Goal: Task Accomplishment & Management: Complete application form

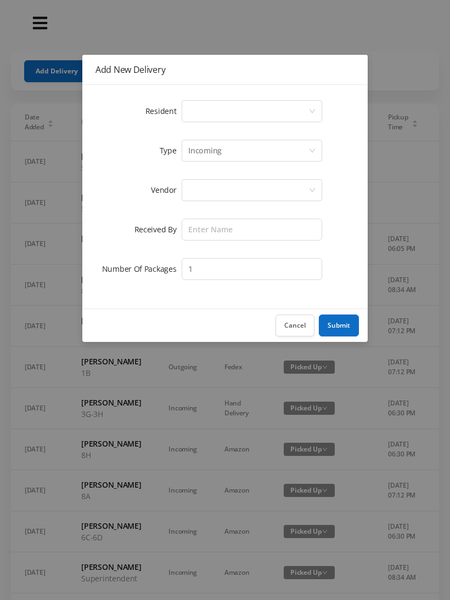
scroll to position [0, 12]
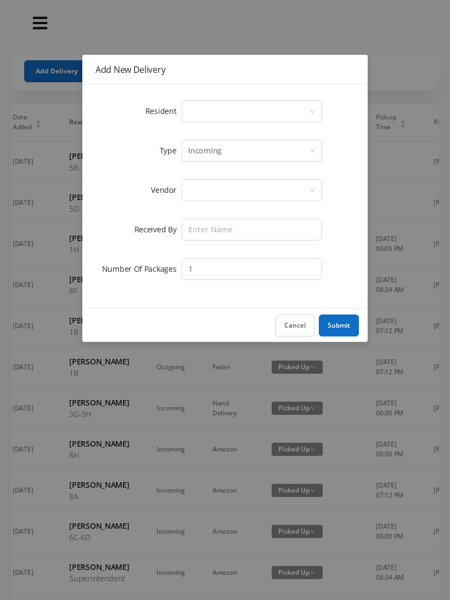
click at [220, 94] on div "Resident Select a person Type Incoming Vendor Received By Number Of Packages 1" at bounding box center [224, 197] width 285 height 224
click at [229, 111] on div "Select a person" at bounding box center [248, 111] width 120 height 21
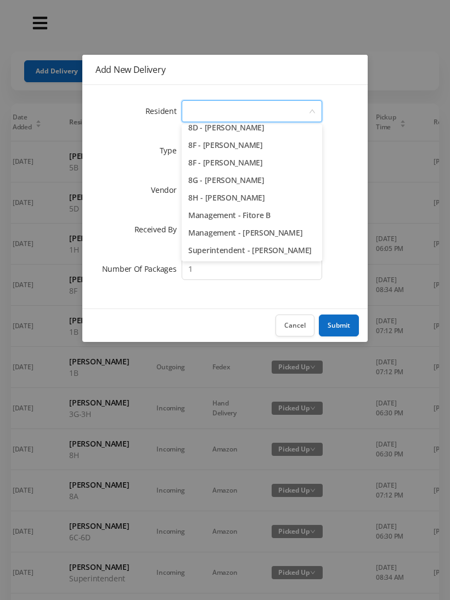
scroll to position [1552, 0]
click at [234, 253] on li "Superintendent - [PERSON_NAME]" at bounding box center [252, 251] width 140 height 18
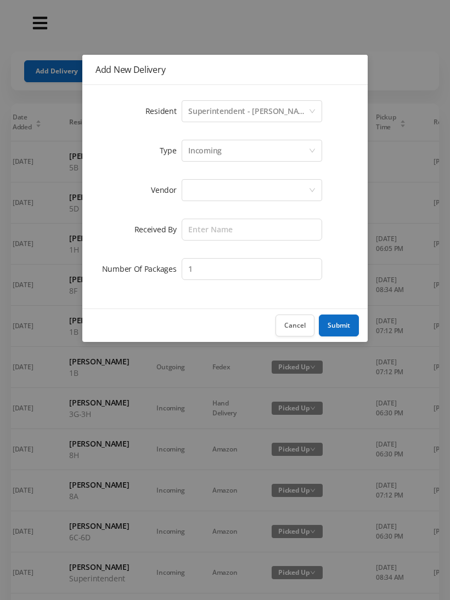
click at [244, 152] on div "Incoming" at bounding box center [248, 150] width 120 height 21
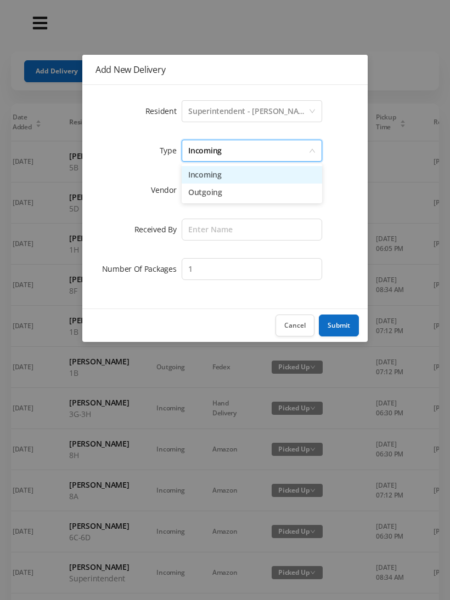
click at [231, 178] on li "Incoming" at bounding box center [252, 175] width 140 height 18
click at [217, 193] on div at bounding box center [248, 190] width 120 height 21
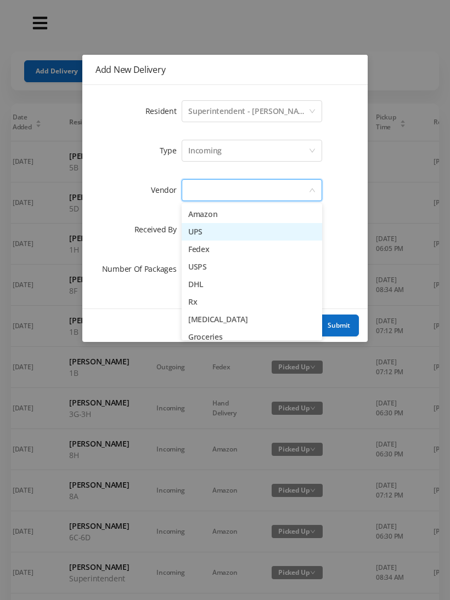
click at [224, 235] on li "UPS" at bounding box center [252, 232] width 140 height 18
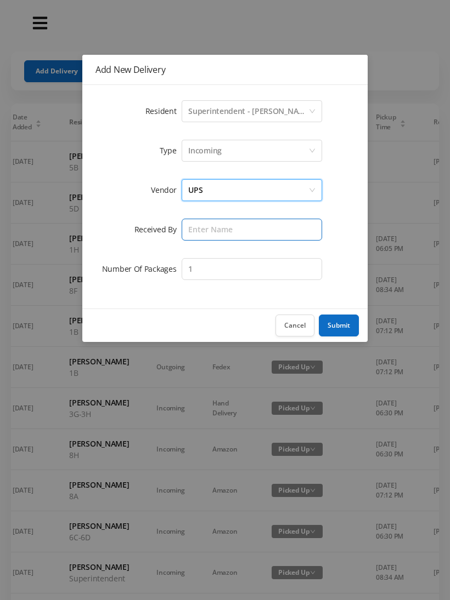
click at [213, 232] on input "text" at bounding box center [252, 230] width 140 height 22
type input "Melece"
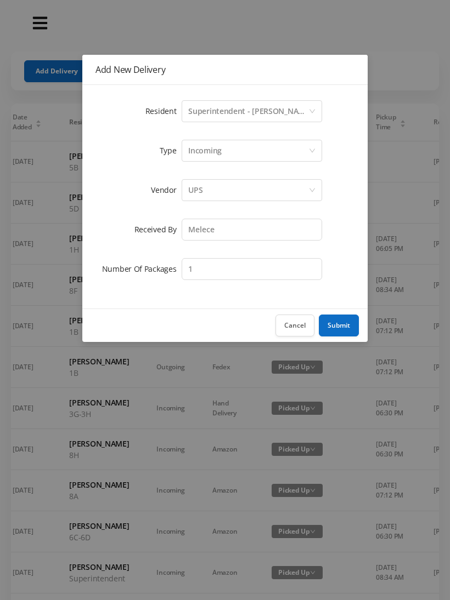
click at [333, 324] on button "Submit" at bounding box center [339, 326] width 40 height 22
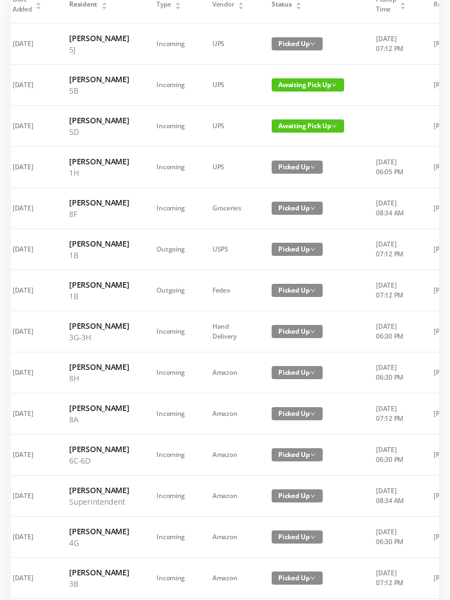
scroll to position [506, 0]
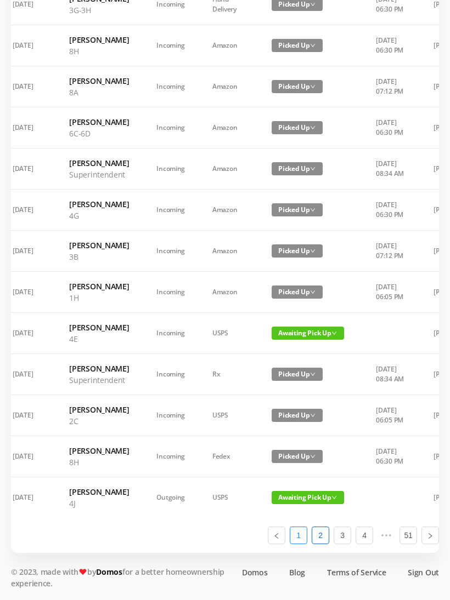
click at [295, 544] on link "1" at bounding box center [298, 536] width 16 height 16
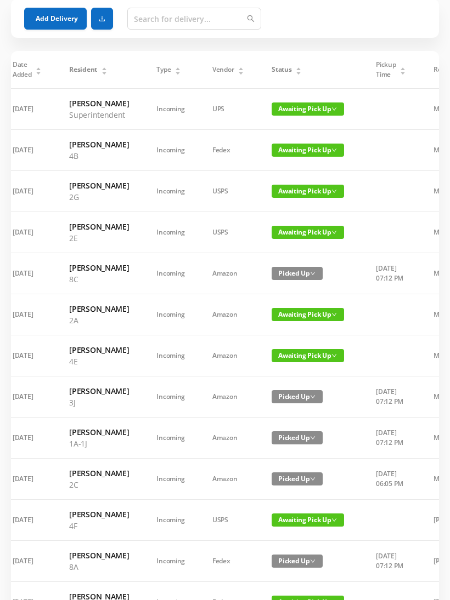
scroll to position [0, 0]
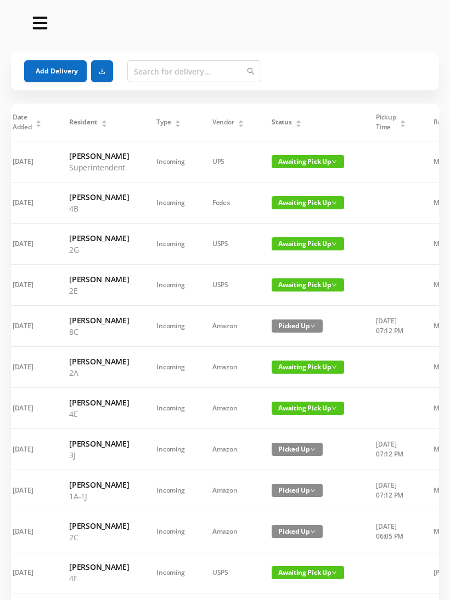
click at [54, 71] on button "Add Delivery" at bounding box center [55, 71] width 63 height 22
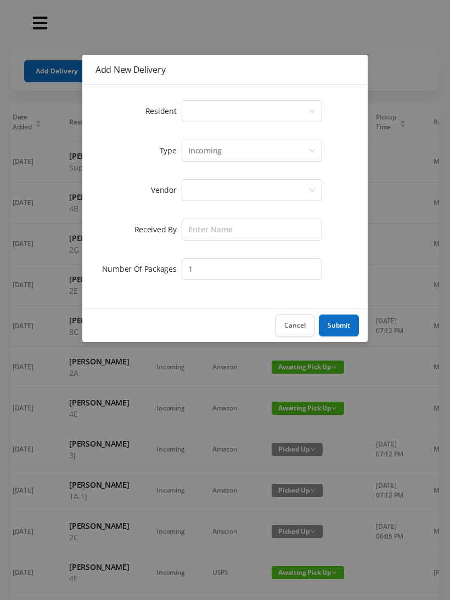
click at [230, 111] on div "Select a person" at bounding box center [248, 111] width 120 height 21
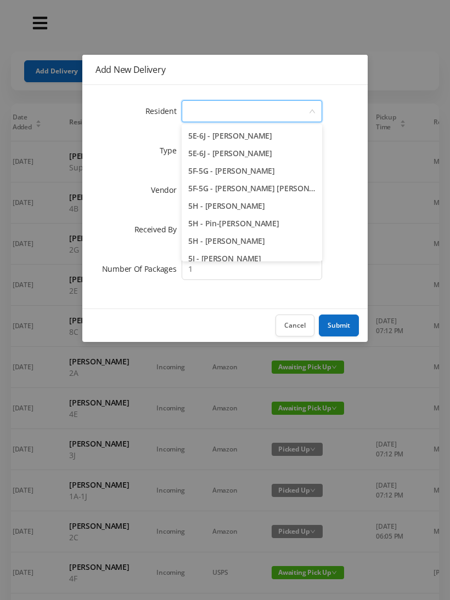
scroll to position [962, 0]
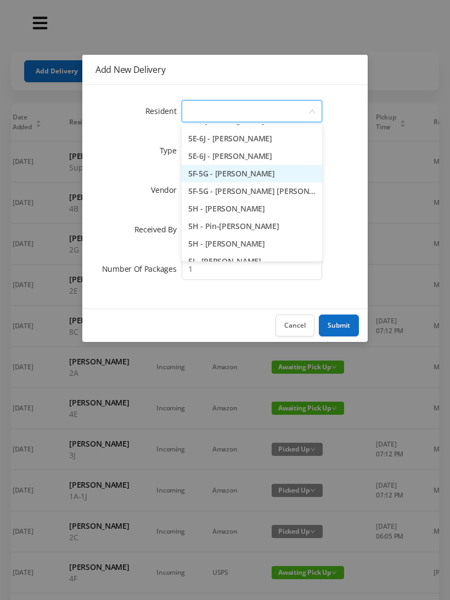
click at [288, 173] on li "5F-5G - [PERSON_NAME]" at bounding box center [252, 174] width 140 height 18
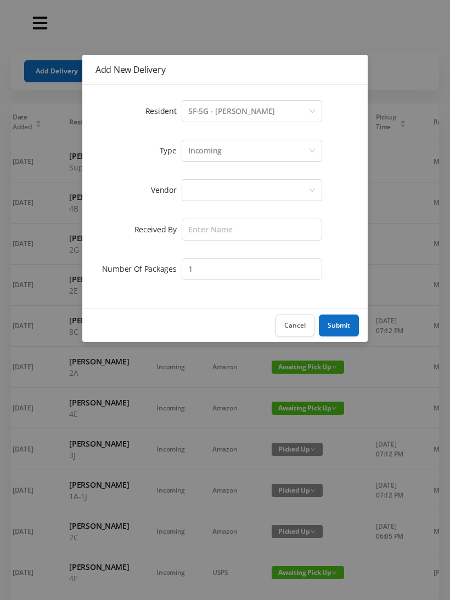
click at [233, 156] on div "Incoming" at bounding box center [248, 150] width 120 height 21
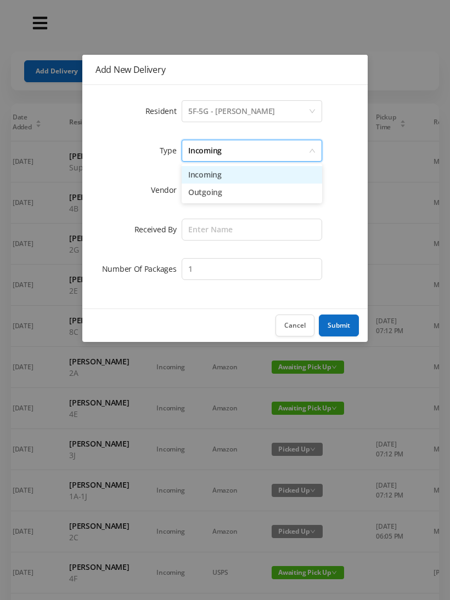
click at [223, 175] on li "Incoming" at bounding box center [252, 175] width 140 height 18
click at [220, 194] on div at bounding box center [248, 190] width 120 height 21
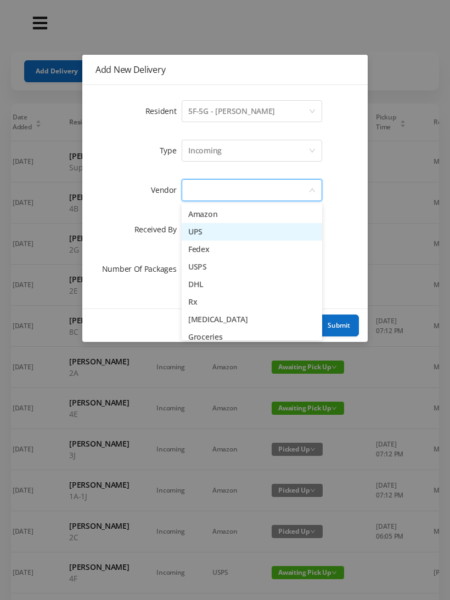
click at [222, 230] on li "UPS" at bounding box center [252, 232] width 140 height 18
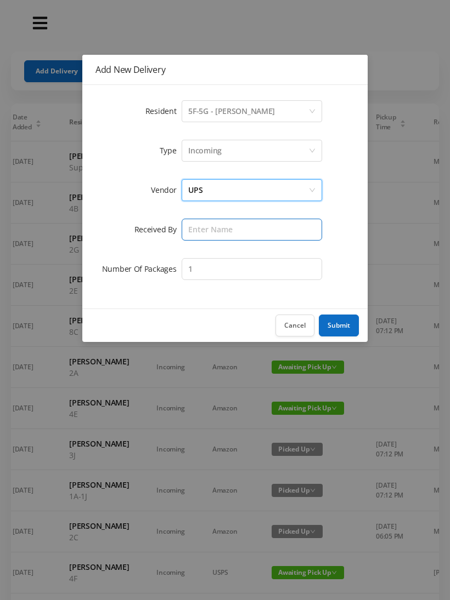
click at [213, 232] on input "text" at bounding box center [252, 230] width 140 height 22
type input "Melece"
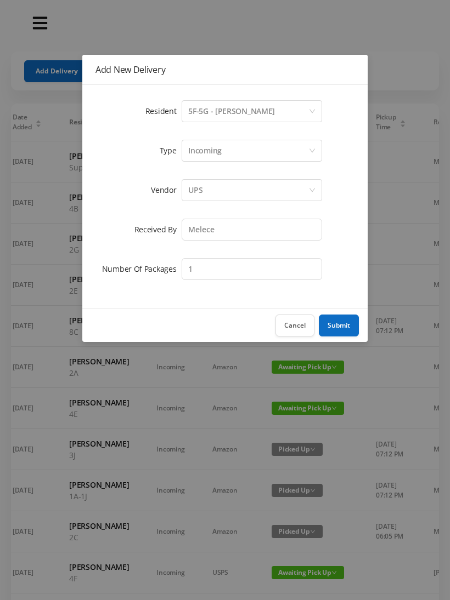
click at [342, 321] on button "Submit" at bounding box center [339, 326] width 40 height 22
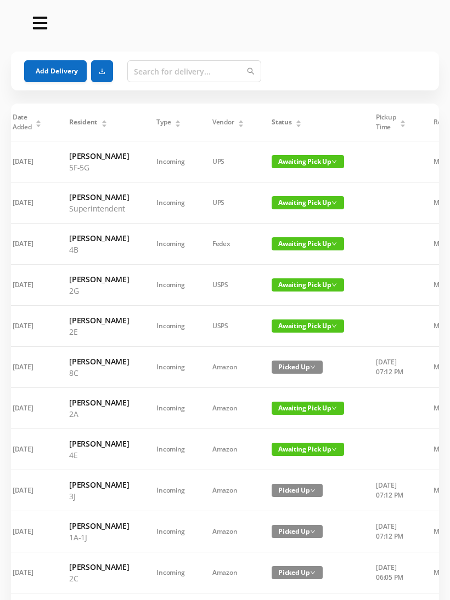
click at [50, 78] on button "Add Delivery" at bounding box center [55, 71] width 63 height 22
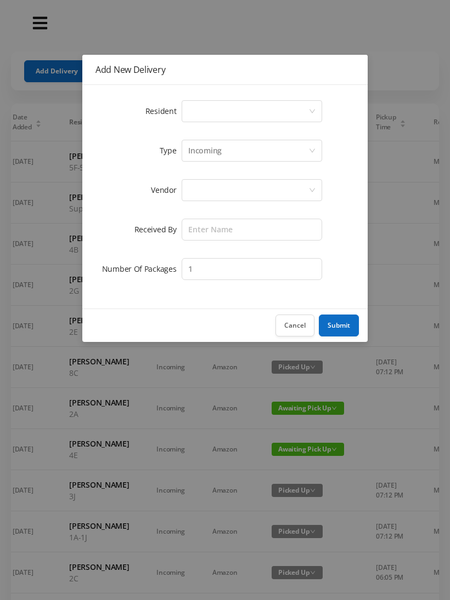
click at [226, 115] on div "Select a person" at bounding box center [248, 111] width 120 height 21
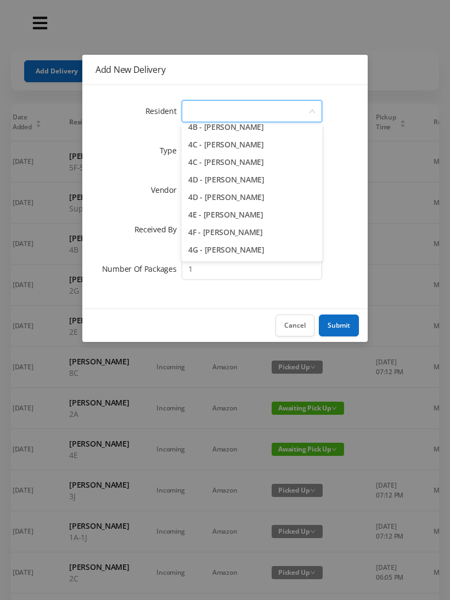
scroll to position [682, 0]
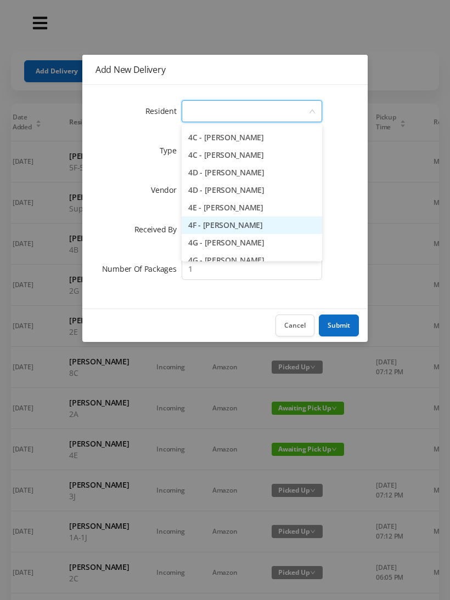
click at [261, 230] on li "4F - [PERSON_NAME]" at bounding box center [252, 226] width 140 height 18
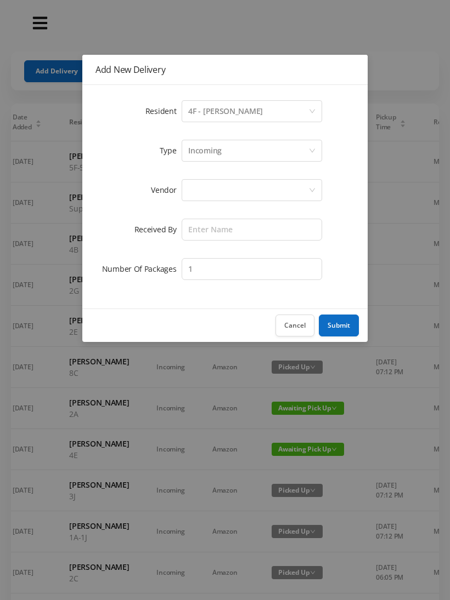
click at [231, 151] on div "Incoming" at bounding box center [248, 150] width 120 height 21
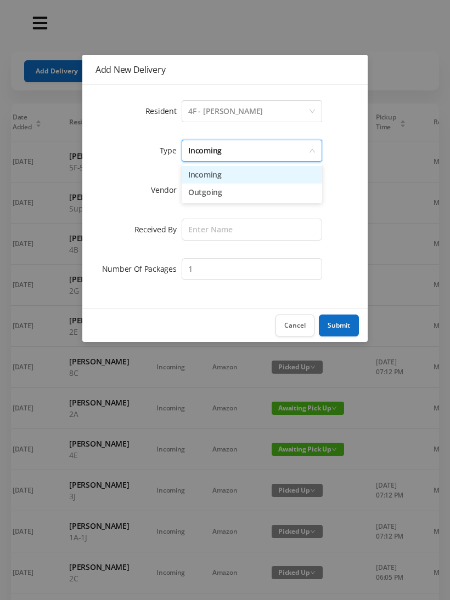
click at [222, 179] on li "Incoming" at bounding box center [252, 175] width 140 height 18
click at [213, 192] on div at bounding box center [248, 190] width 120 height 21
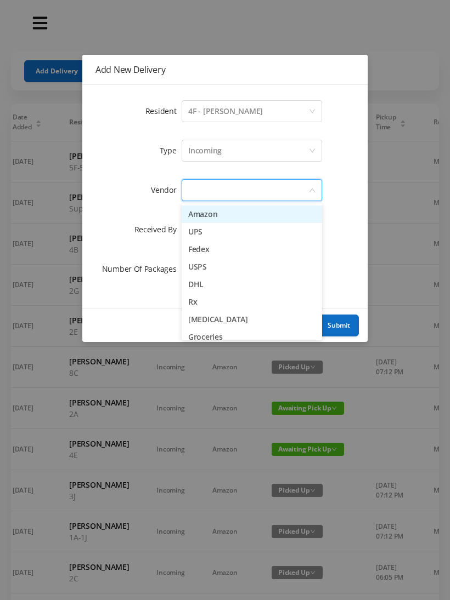
click at [218, 238] on li "UPS" at bounding box center [252, 232] width 140 height 18
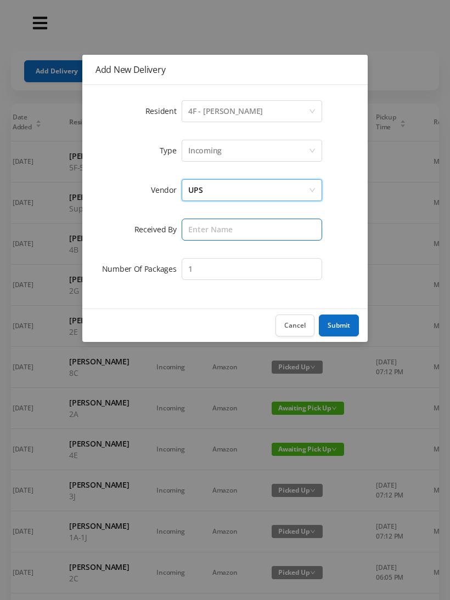
click at [216, 234] on input "text" at bounding box center [252, 230] width 140 height 22
type input "Melece"
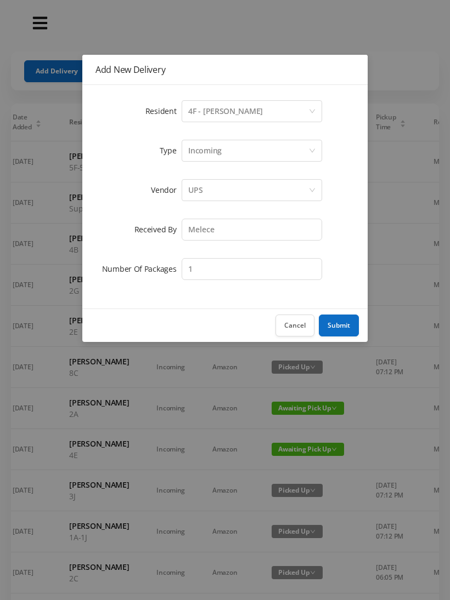
click at [339, 327] on button "Submit" at bounding box center [339, 326] width 40 height 22
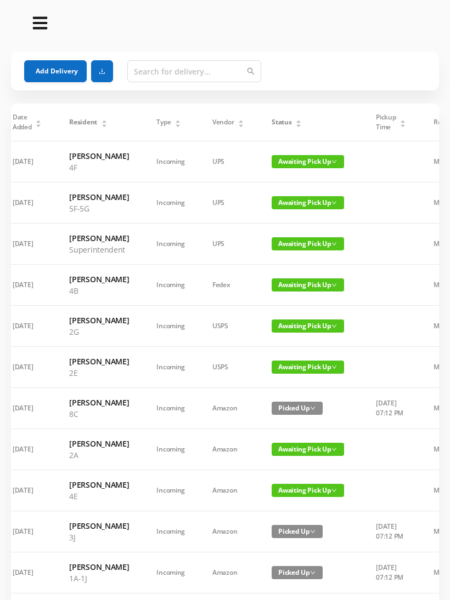
click at [50, 71] on button "Add Delivery" at bounding box center [55, 71] width 63 height 22
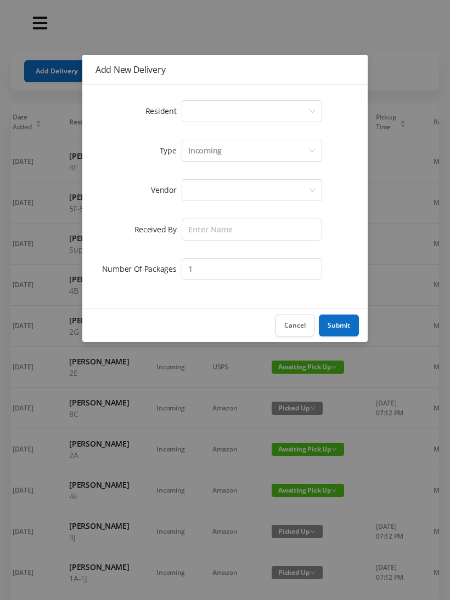
click at [220, 108] on div "Select a person" at bounding box center [248, 111] width 120 height 21
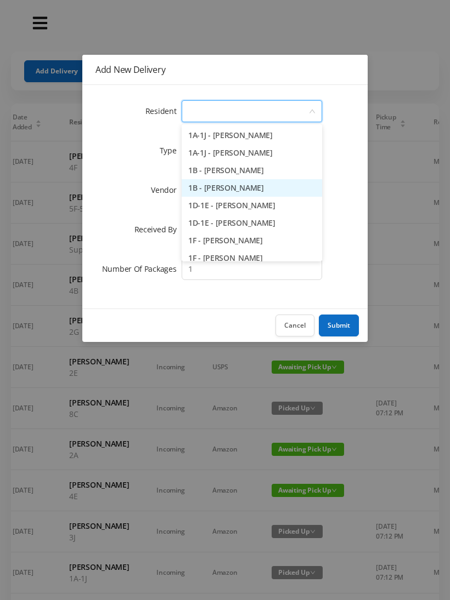
click at [268, 194] on li "1B - [PERSON_NAME]" at bounding box center [252, 188] width 140 height 18
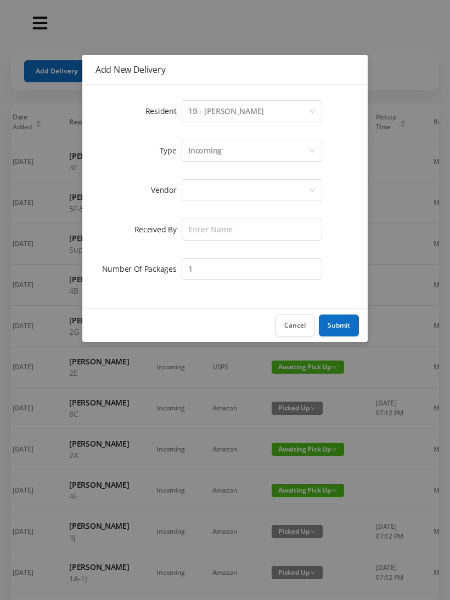
click at [231, 151] on div "Incoming" at bounding box center [248, 150] width 120 height 21
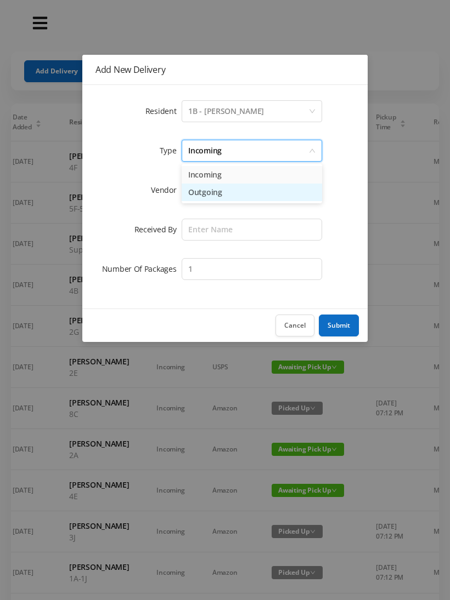
click at [228, 199] on li "Outgoing" at bounding box center [252, 193] width 140 height 18
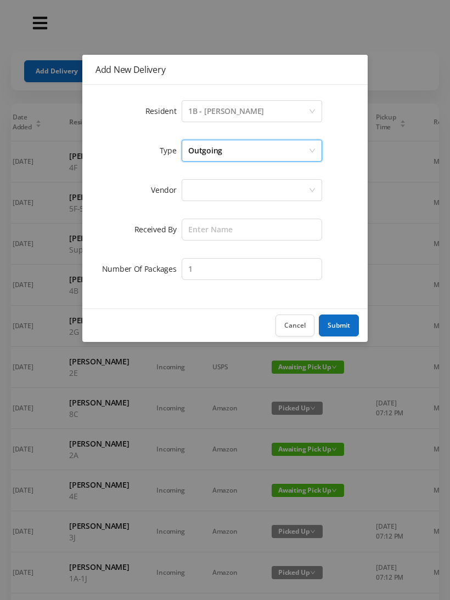
click at [220, 192] on div at bounding box center [248, 190] width 120 height 21
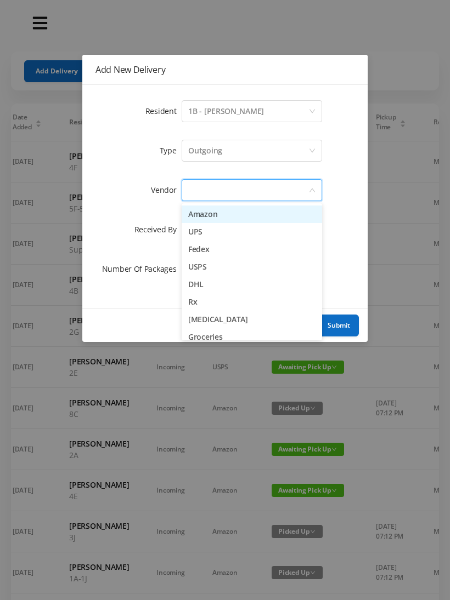
click at [222, 251] on li "Fedex" at bounding box center [252, 250] width 140 height 18
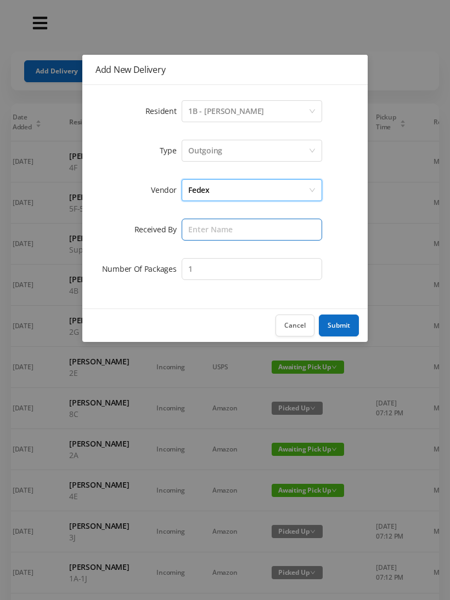
click at [208, 234] on input "text" at bounding box center [252, 230] width 140 height 22
type input "Melece"
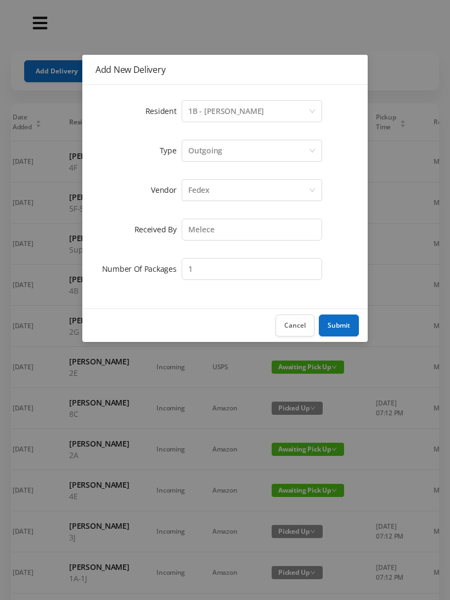
click at [345, 321] on button "Submit" at bounding box center [339, 326] width 40 height 22
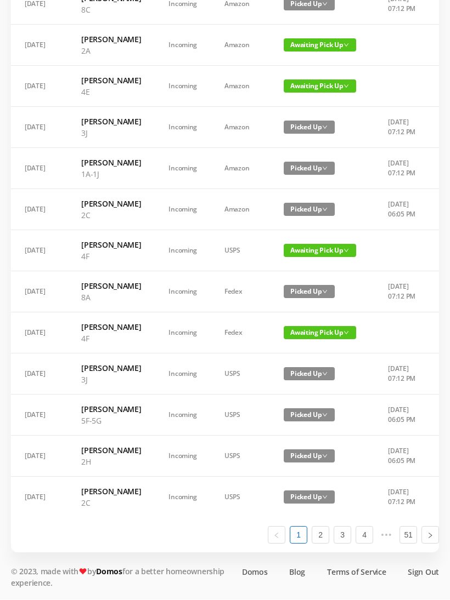
scroll to position [529, 0]
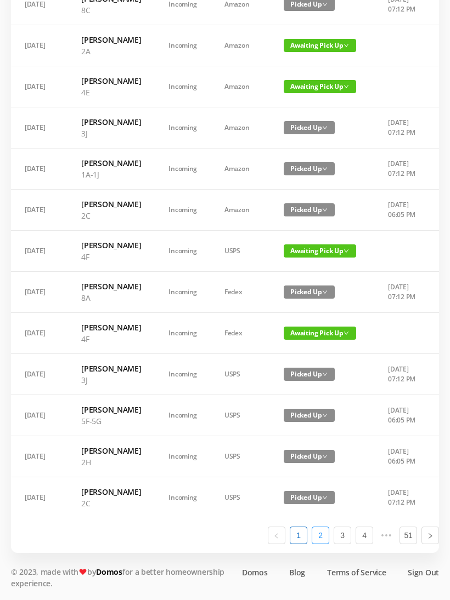
click at [324, 544] on link "2" at bounding box center [320, 536] width 16 height 16
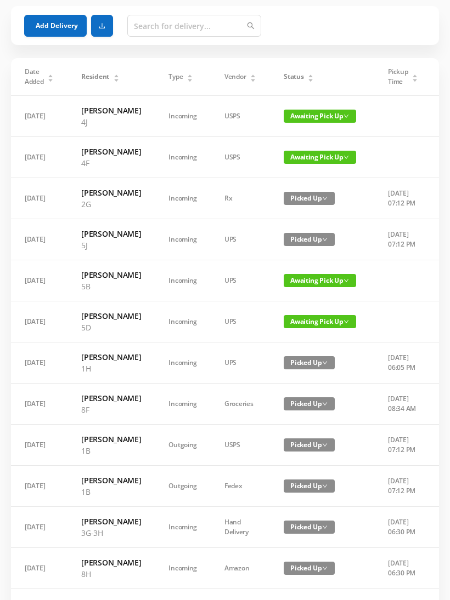
scroll to position [0, 0]
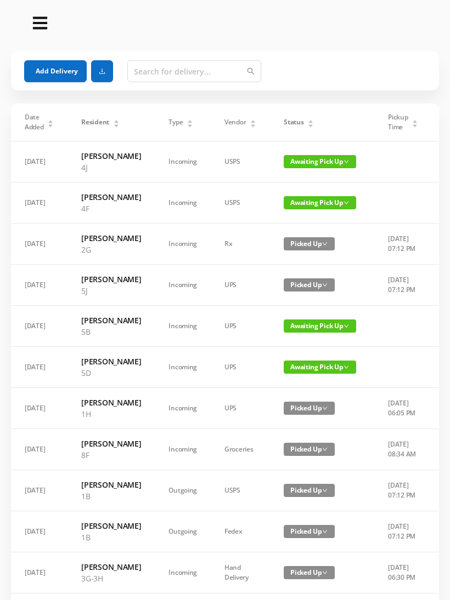
click at [66, 70] on button "Add Delivery" at bounding box center [55, 71] width 63 height 22
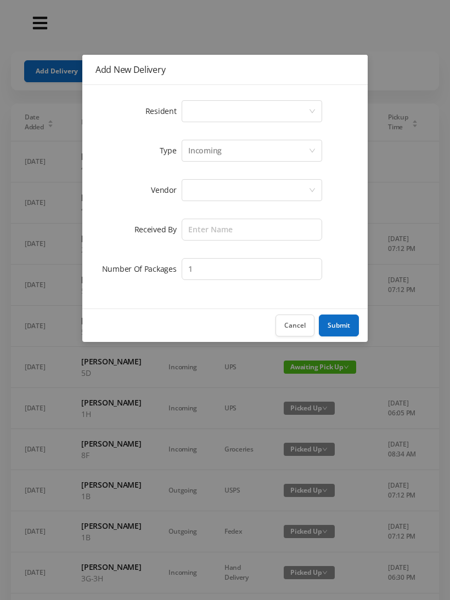
click at [212, 112] on div "Select a person" at bounding box center [248, 111] width 120 height 21
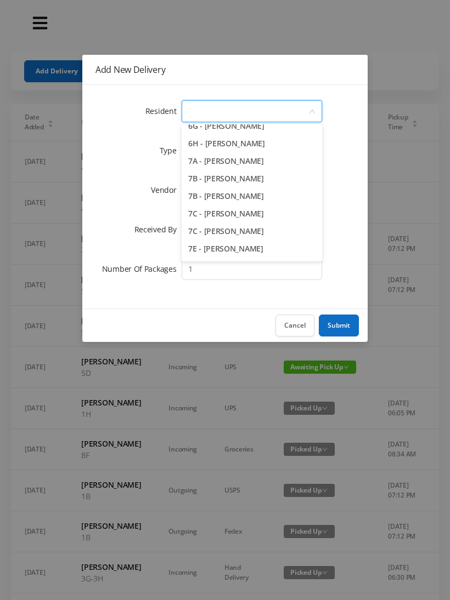
scroll to position [1236, 0]
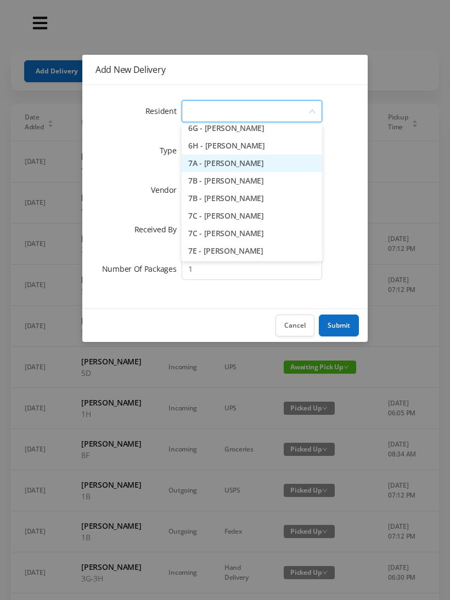
click at [269, 168] on li "7A - [PERSON_NAME]" at bounding box center [252, 164] width 140 height 18
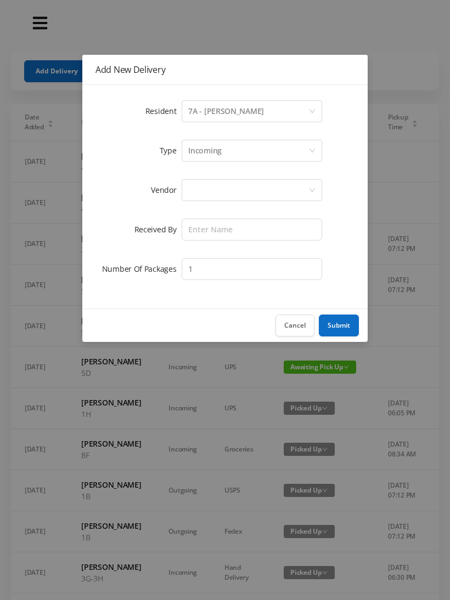
click at [225, 152] on div "Incoming" at bounding box center [248, 150] width 120 height 21
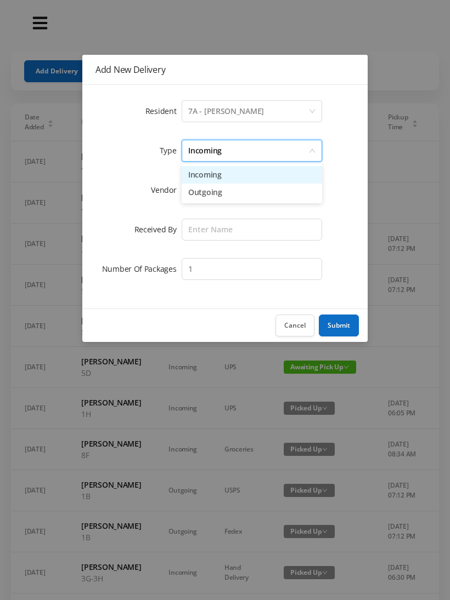
click at [223, 178] on li "Incoming" at bounding box center [252, 175] width 140 height 18
click at [217, 196] on div at bounding box center [248, 190] width 120 height 21
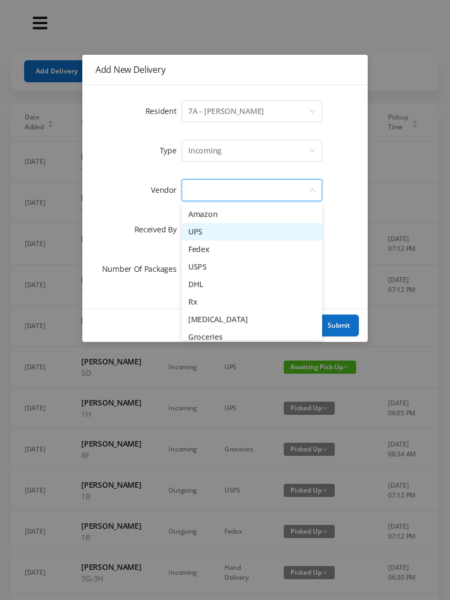
click at [218, 237] on li "UPS" at bounding box center [252, 232] width 140 height 18
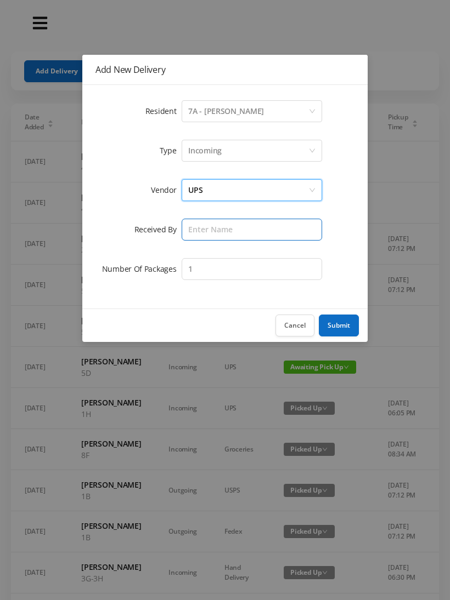
click at [213, 234] on input "text" at bounding box center [252, 230] width 140 height 22
type input "Melece"
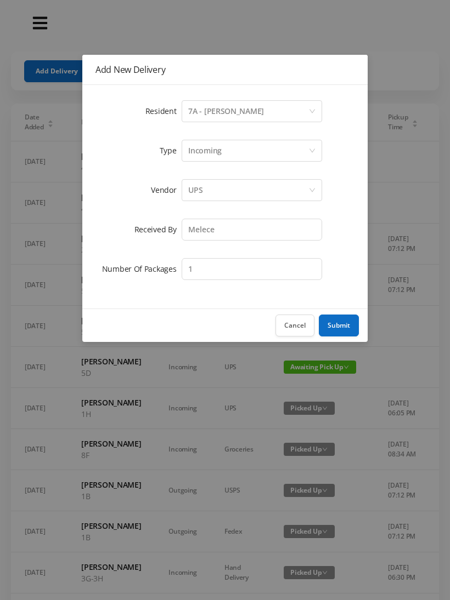
click at [343, 324] on button "Submit" at bounding box center [339, 326] width 40 height 22
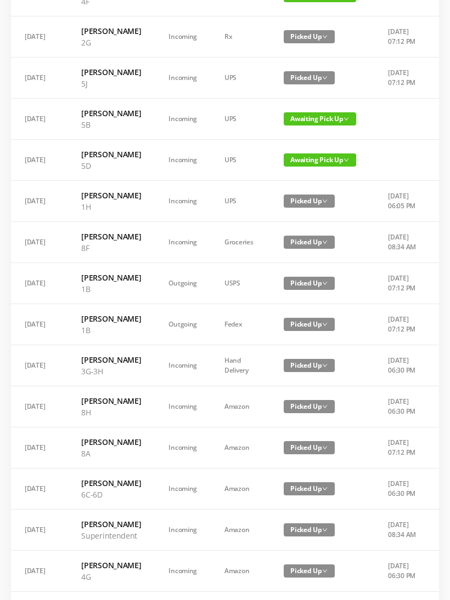
scroll to position [518, 0]
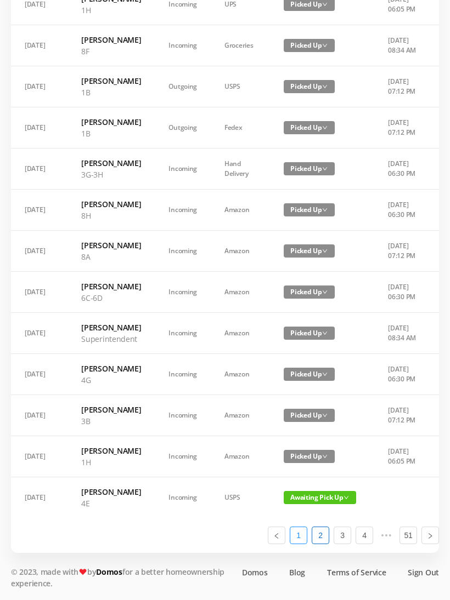
click at [297, 544] on link "1" at bounding box center [298, 536] width 16 height 16
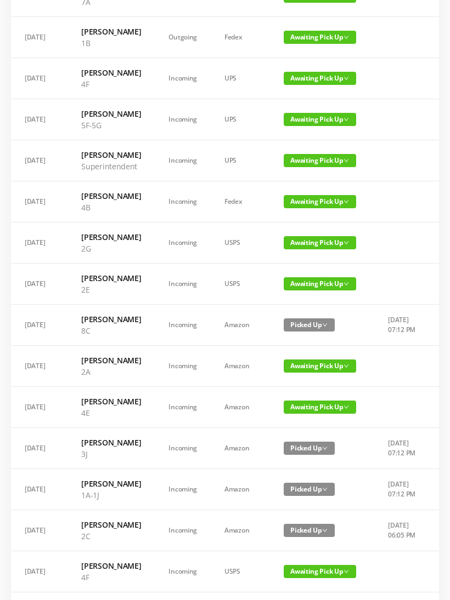
scroll to position [0, 0]
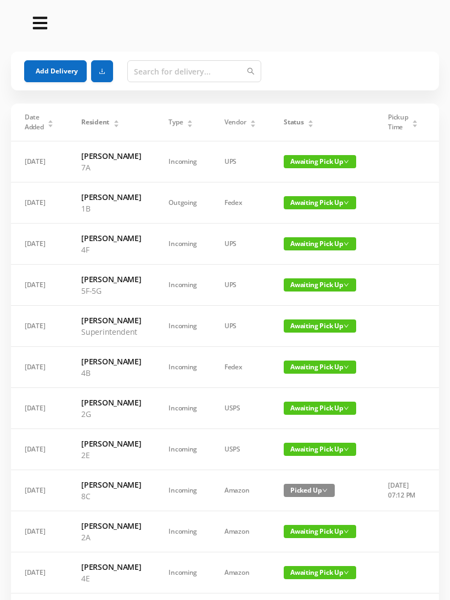
click at [55, 64] on button "Add Delivery" at bounding box center [55, 71] width 63 height 22
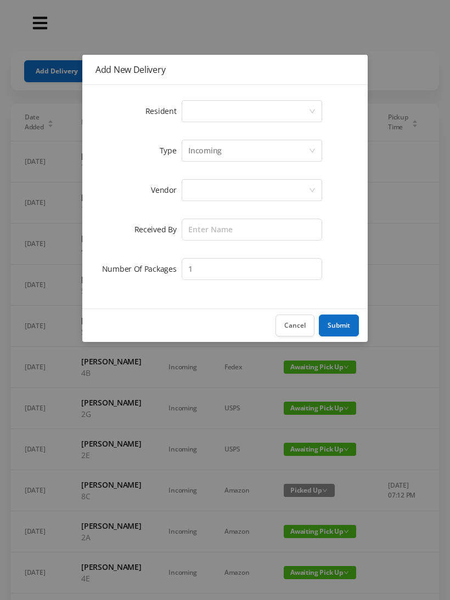
click at [252, 116] on div "Select a person" at bounding box center [248, 111] width 120 height 21
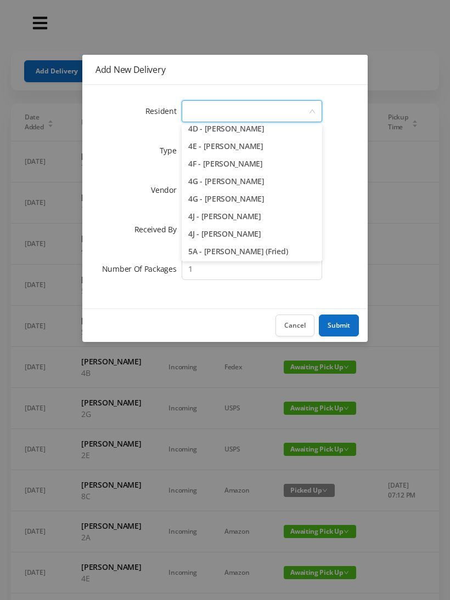
scroll to position [743, 0]
click at [277, 165] on li "4F - [PERSON_NAME]" at bounding box center [252, 165] width 140 height 18
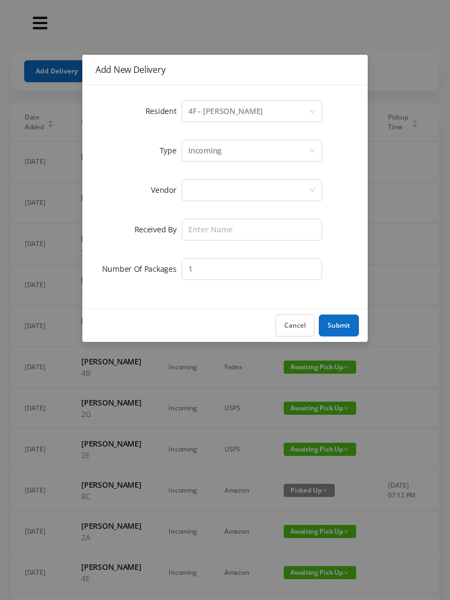
click at [219, 143] on div "Incoming" at bounding box center [204, 150] width 33 height 21
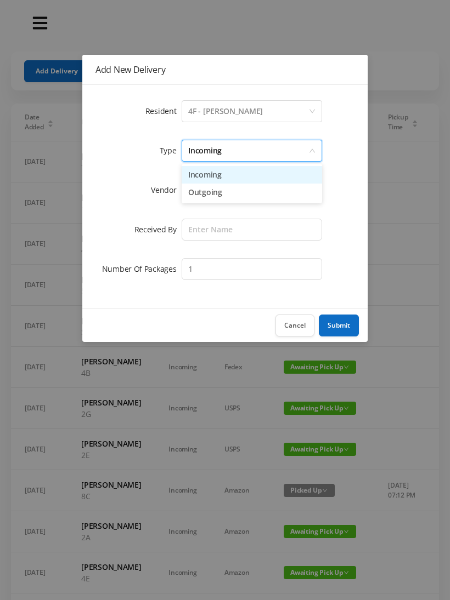
click at [211, 175] on li "Incoming" at bounding box center [252, 175] width 140 height 18
click at [208, 192] on div at bounding box center [248, 190] width 120 height 21
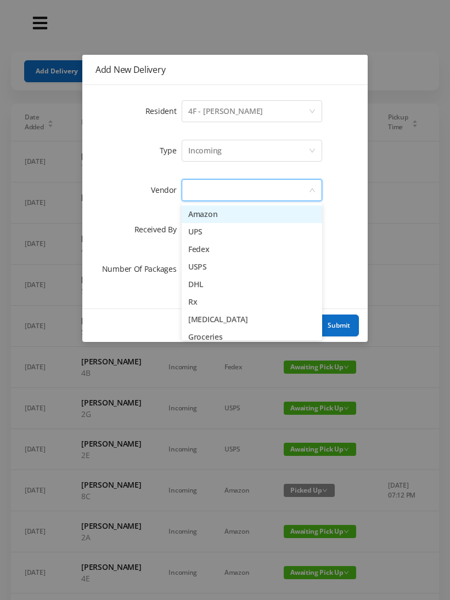
click at [222, 265] on li "USPS" at bounding box center [252, 267] width 140 height 18
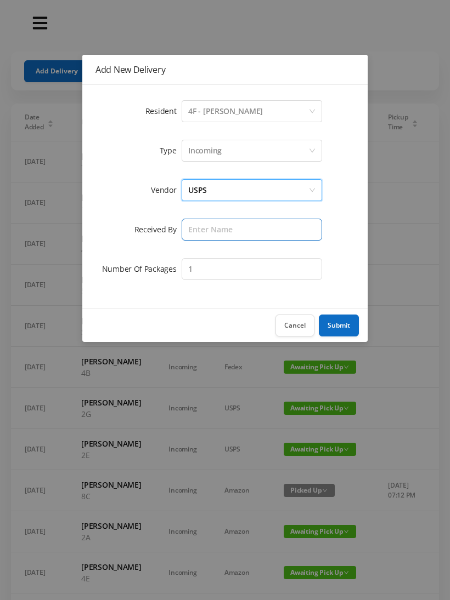
click at [207, 231] on input "text" at bounding box center [252, 230] width 140 height 22
type input "Melece"
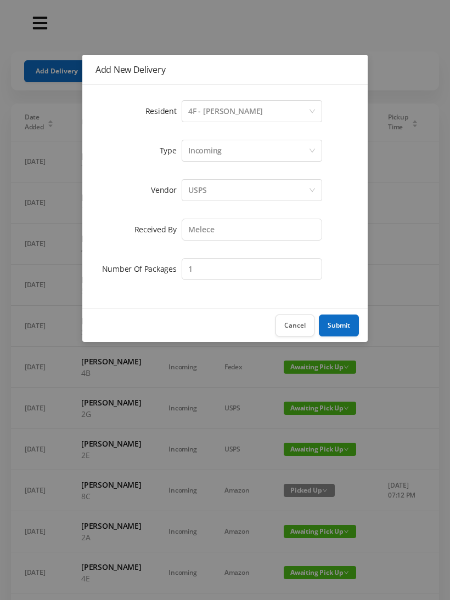
click at [345, 322] on button "Submit" at bounding box center [339, 326] width 40 height 22
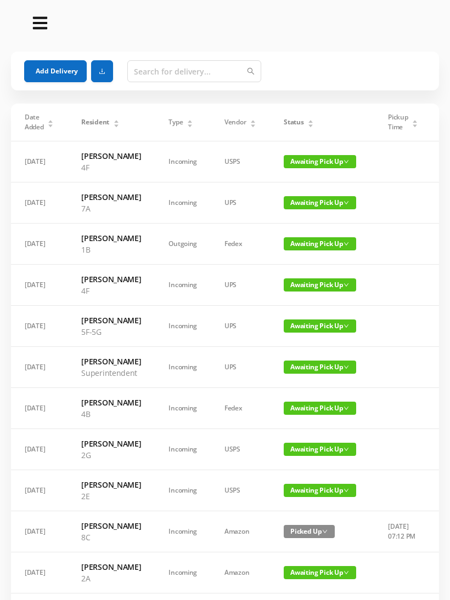
click at [66, 67] on button "Add Delivery" at bounding box center [55, 71] width 63 height 22
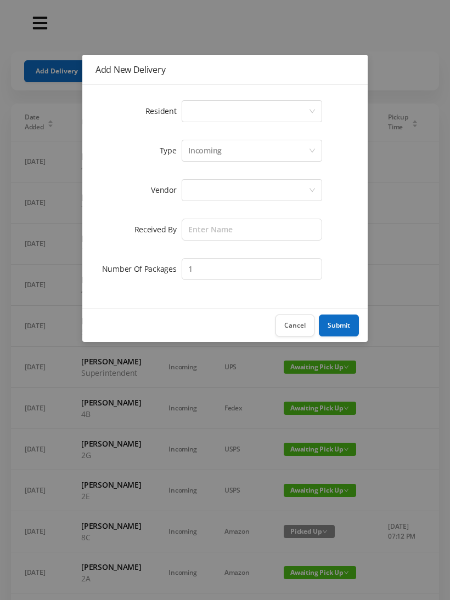
click at [220, 113] on div "Select a person" at bounding box center [248, 111] width 120 height 21
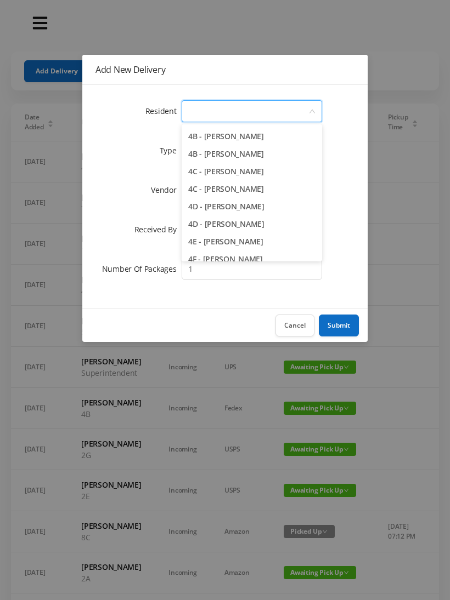
scroll to position [650, 0]
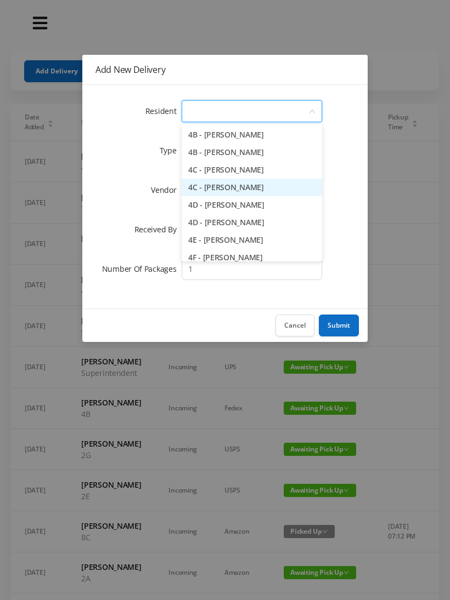
click at [271, 188] on li "4C - [PERSON_NAME]" at bounding box center [252, 188] width 140 height 18
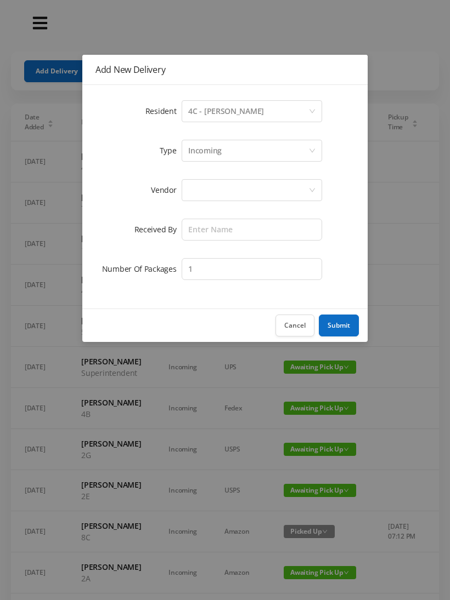
click at [220, 146] on div "Incoming" at bounding box center [204, 150] width 33 height 21
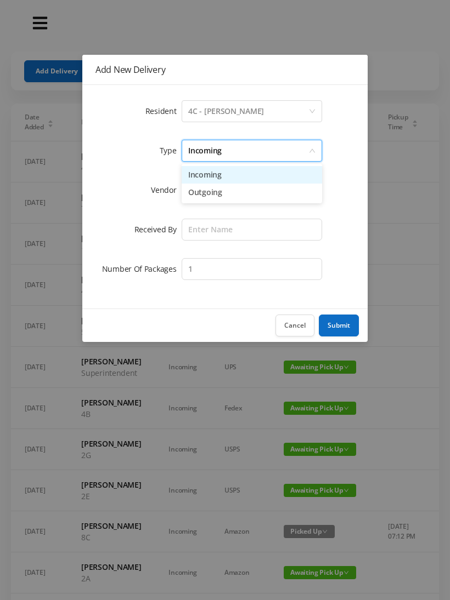
click at [222, 177] on li "Incoming" at bounding box center [252, 175] width 140 height 18
click at [211, 196] on div at bounding box center [248, 190] width 120 height 21
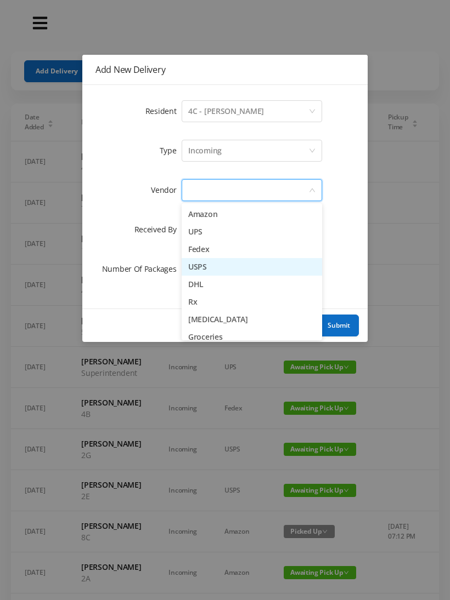
click at [224, 270] on li "USPS" at bounding box center [252, 267] width 140 height 18
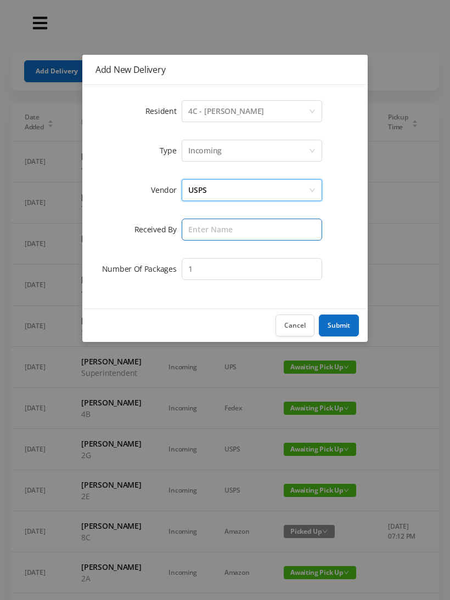
click at [208, 229] on input "text" at bounding box center [252, 230] width 140 height 22
type input "Melece"
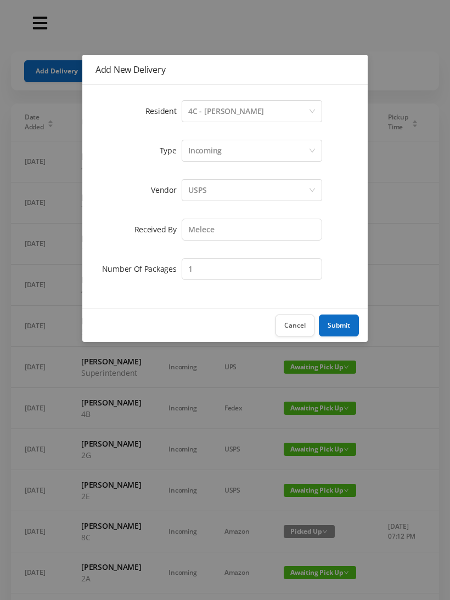
click at [337, 319] on button "Submit" at bounding box center [339, 326] width 40 height 22
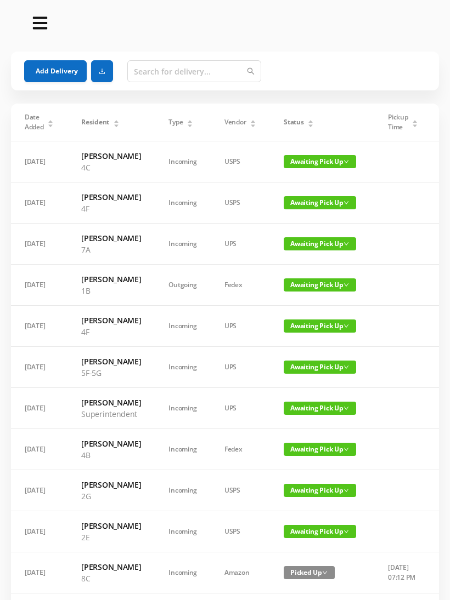
click at [53, 70] on button "Add Delivery" at bounding box center [55, 71] width 63 height 22
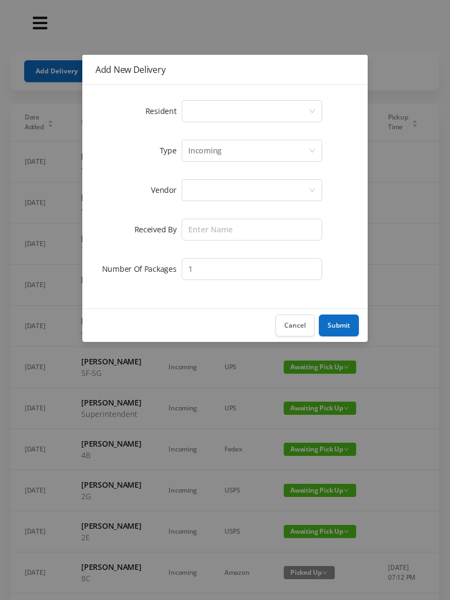
click at [225, 110] on div "Select a person" at bounding box center [248, 111] width 120 height 21
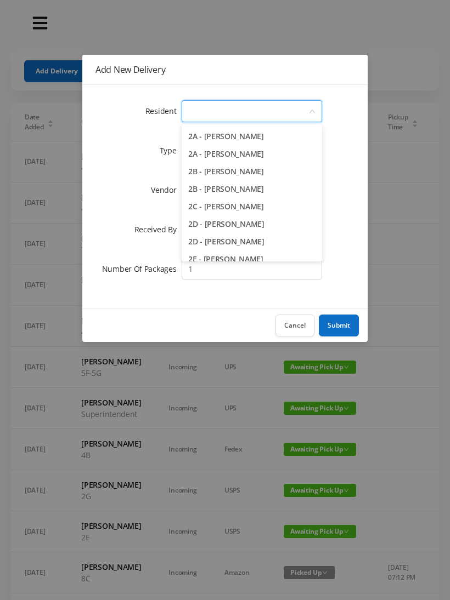
scroll to position [185, 0]
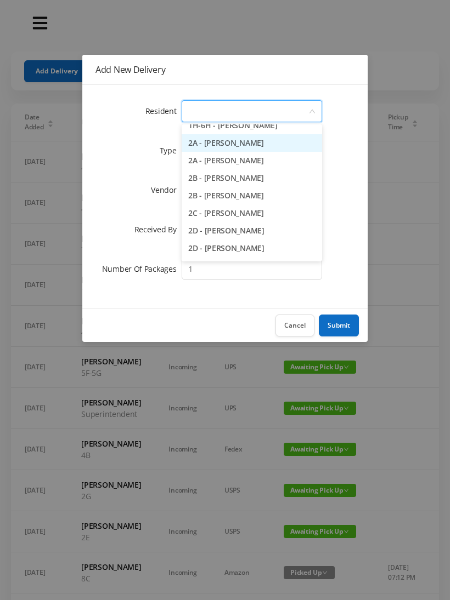
click at [275, 147] on li "2A - [PERSON_NAME]" at bounding box center [252, 143] width 140 height 18
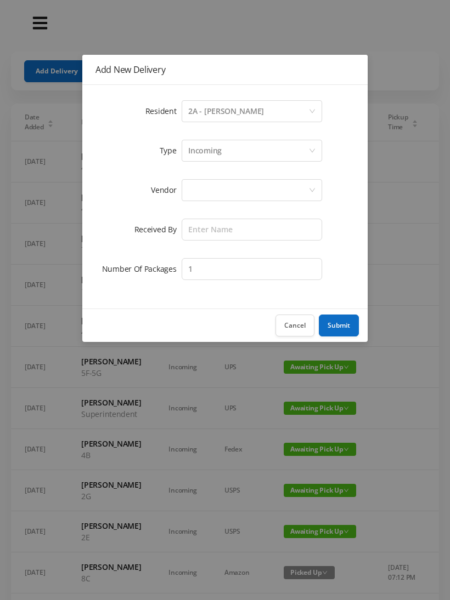
click at [213, 158] on div "Incoming" at bounding box center [204, 150] width 33 height 21
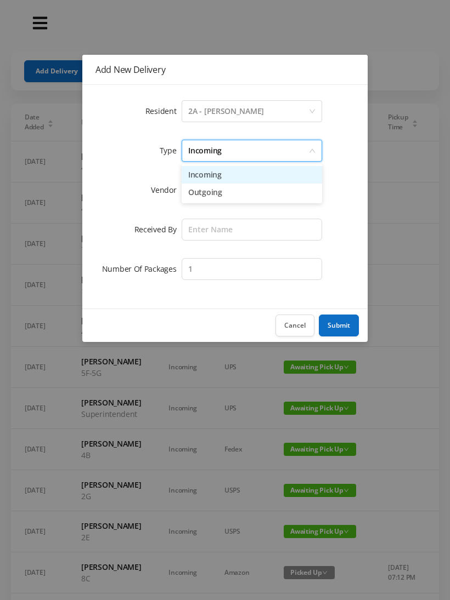
click at [212, 181] on li "Incoming" at bounding box center [252, 175] width 140 height 18
click at [208, 194] on div at bounding box center [248, 190] width 120 height 21
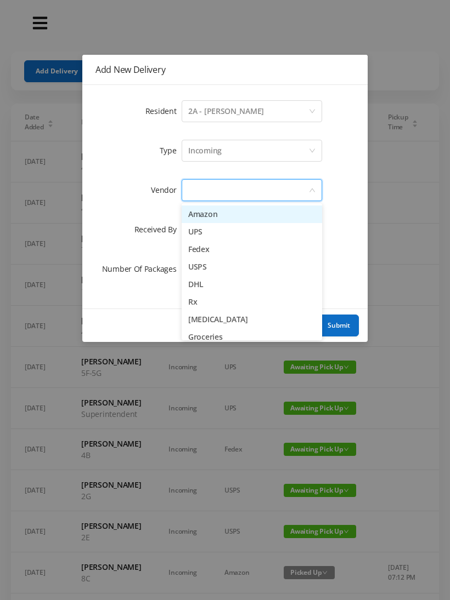
click at [222, 270] on li "USPS" at bounding box center [252, 267] width 140 height 18
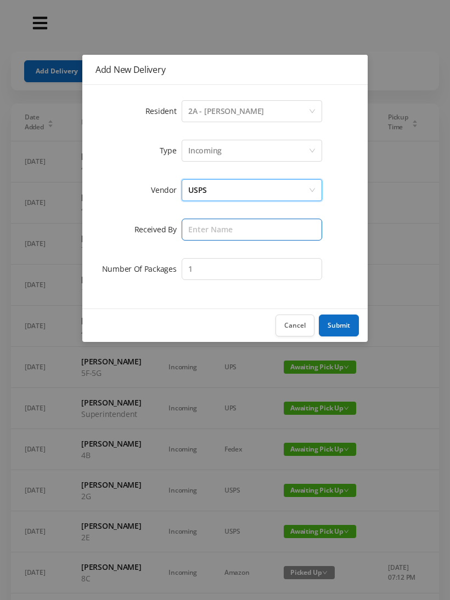
click at [208, 236] on input "text" at bounding box center [252, 230] width 140 height 22
type input "Melece"
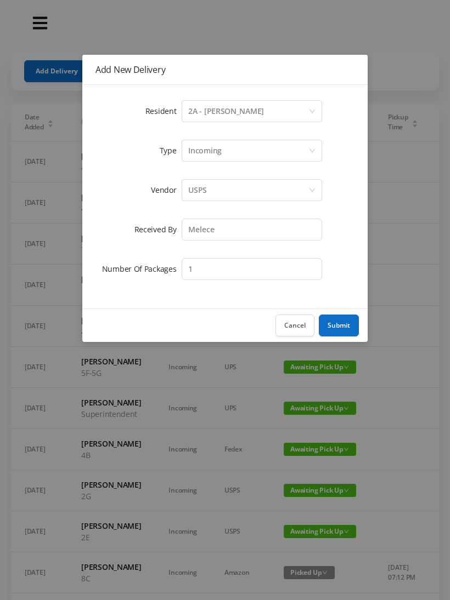
click at [345, 327] on button "Submit" at bounding box center [339, 326] width 40 height 22
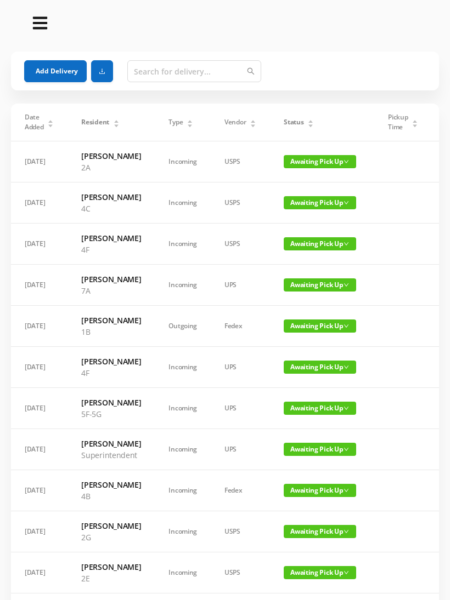
click at [63, 68] on button "Add Delivery" at bounding box center [55, 71] width 63 height 22
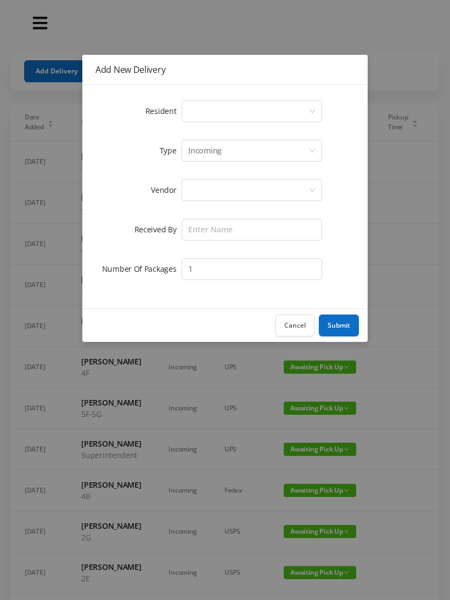
click at [225, 112] on div "Select a person" at bounding box center [248, 111] width 120 height 21
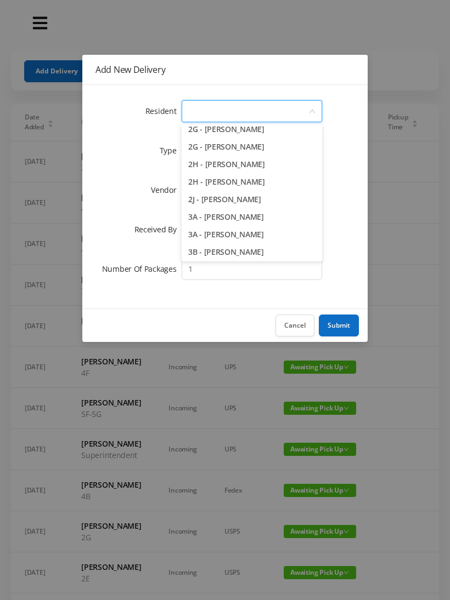
scroll to position [369, 0]
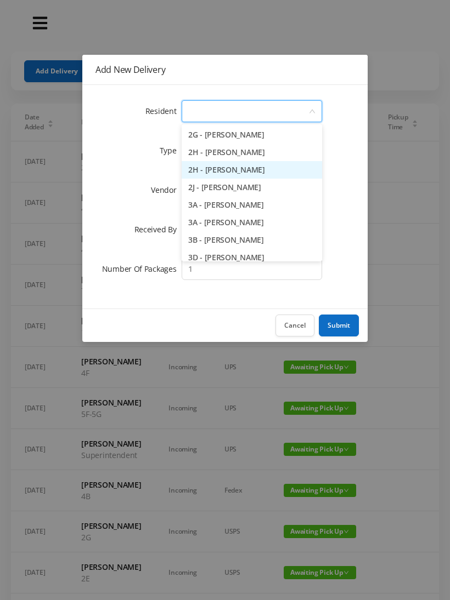
click at [290, 173] on li "2H - [PERSON_NAME]" at bounding box center [252, 170] width 140 height 18
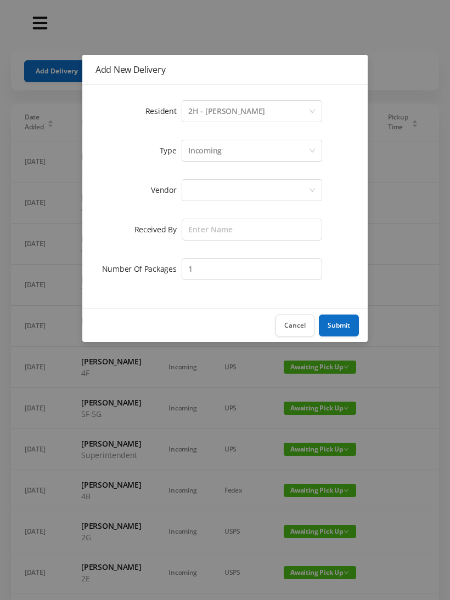
click at [302, 325] on button "Cancel" at bounding box center [294, 326] width 39 height 22
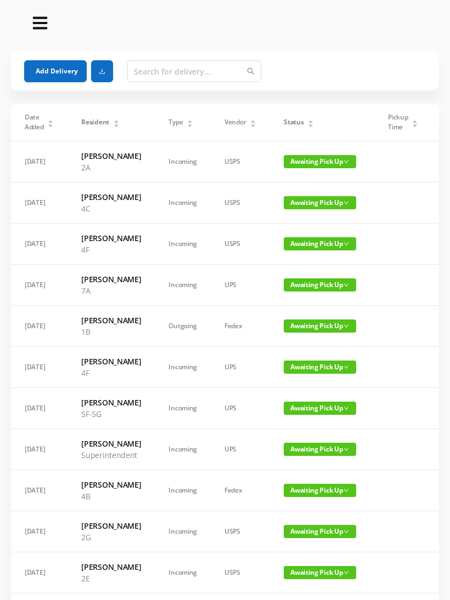
click at [61, 71] on button "Add Delivery" at bounding box center [55, 71] width 63 height 22
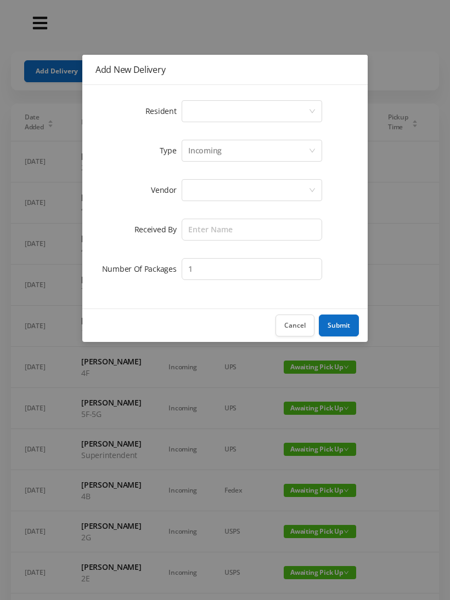
click at [231, 115] on div "Select a person" at bounding box center [248, 111] width 120 height 21
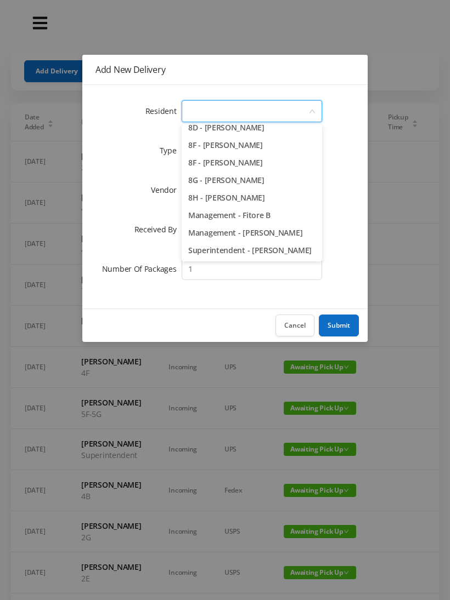
scroll to position [1552, 0]
click at [288, 197] on li "8H - [PERSON_NAME]" at bounding box center [252, 198] width 140 height 18
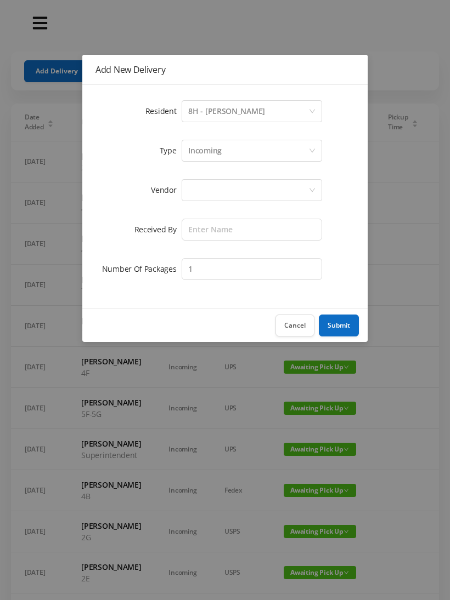
click at [218, 154] on div "Incoming" at bounding box center [204, 150] width 33 height 21
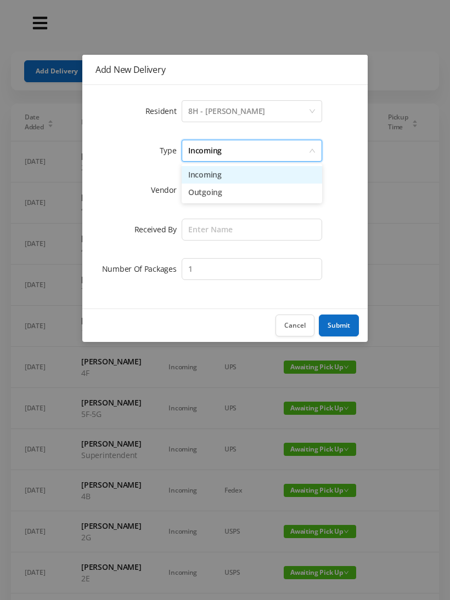
click at [213, 179] on li "Incoming" at bounding box center [252, 175] width 140 height 18
click at [209, 194] on div at bounding box center [248, 190] width 120 height 21
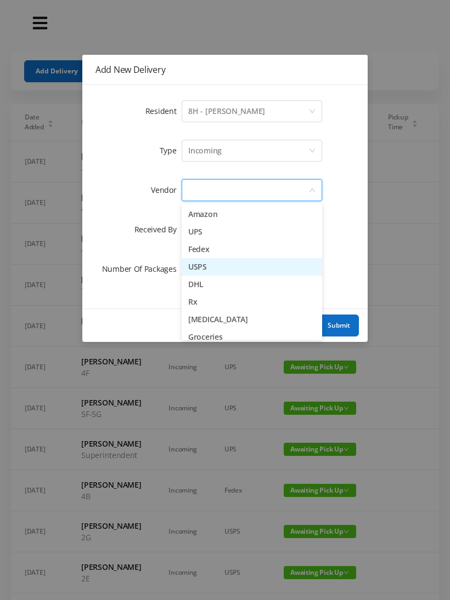
click at [234, 268] on li "USPS" at bounding box center [252, 267] width 140 height 18
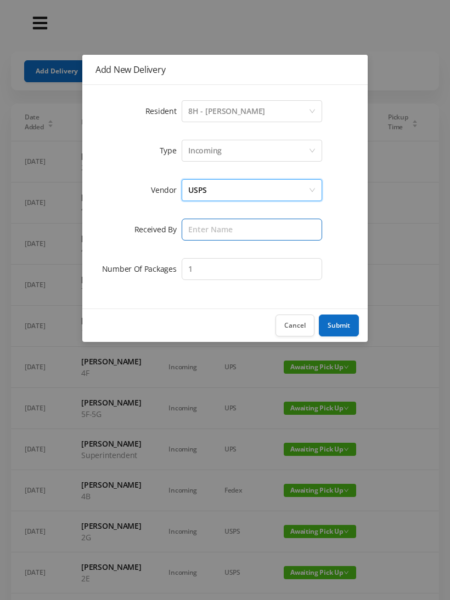
click at [211, 234] on input "text" at bounding box center [252, 230] width 140 height 22
type input "Melece"
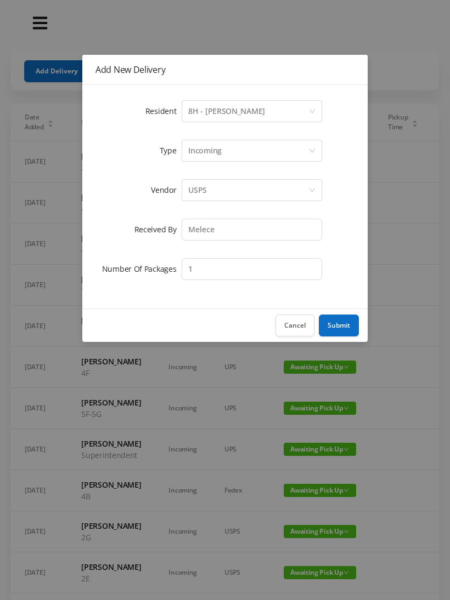
click at [343, 325] on button "Submit" at bounding box center [339, 326] width 40 height 22
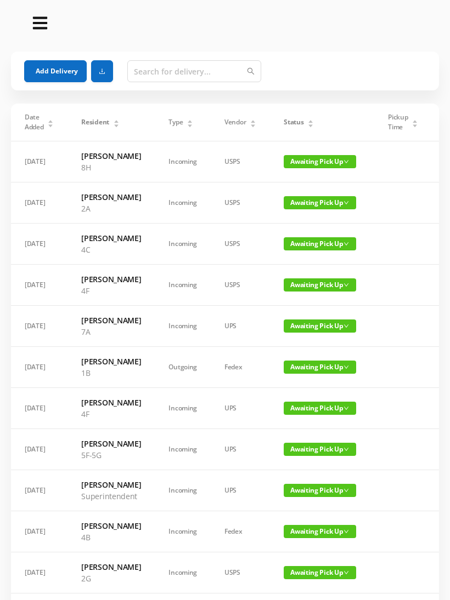
click at [52, 70] on button "Add Delivery" at bounding box center [55, 71] width 63 height 22
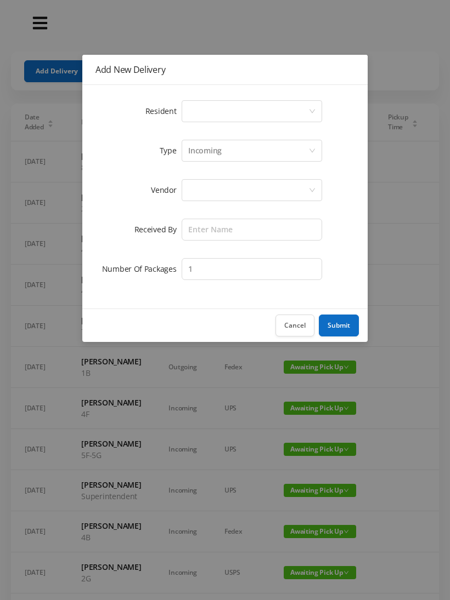
click at [234, 116] on div "Select a person" at bounding box center [248, 111] width 120 height 21
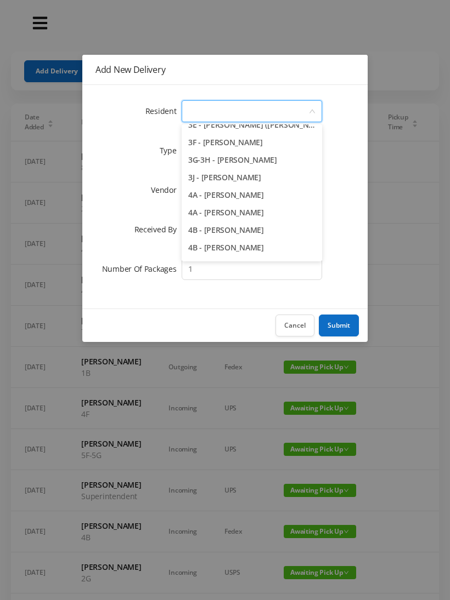
scroll to position [544, 0]
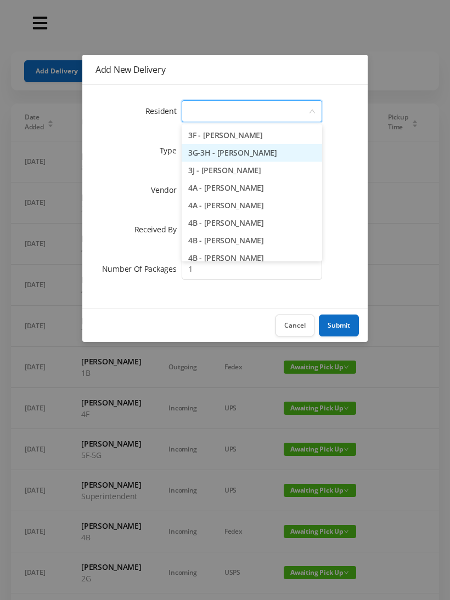
click at [292, 154] on li "3G-3H - [PERSON_NAME]" at bounding box center [252, 153] width 140 height 18
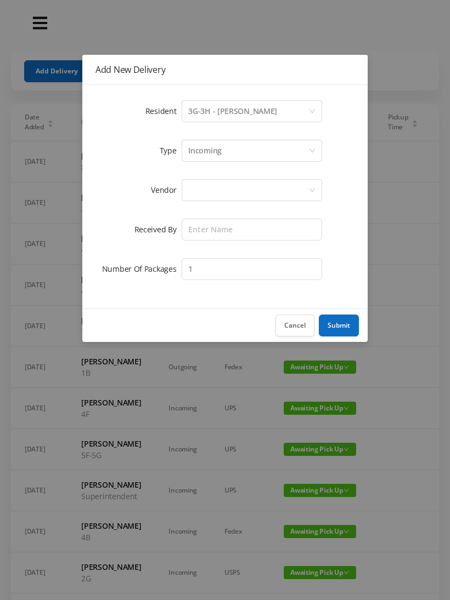
click at [220, 152] on div "Incoming" at bounding box center [204, 150] width 33 height 21
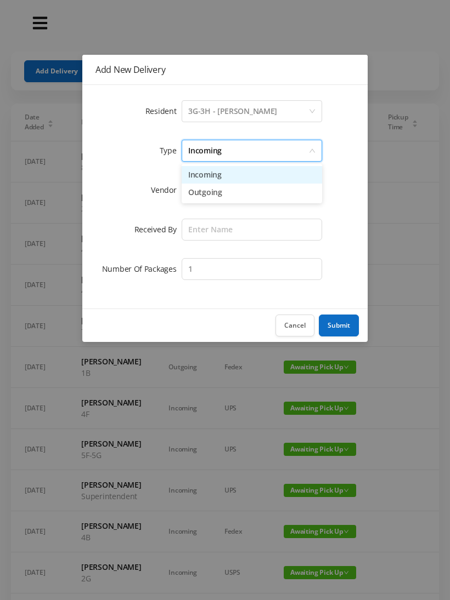
click at [212, 179] on li "Incoming" at bounding box center [252, 175] width 140 height 18
click at [205, 194] on div at bounding box center [248, 190] width 120 height 21
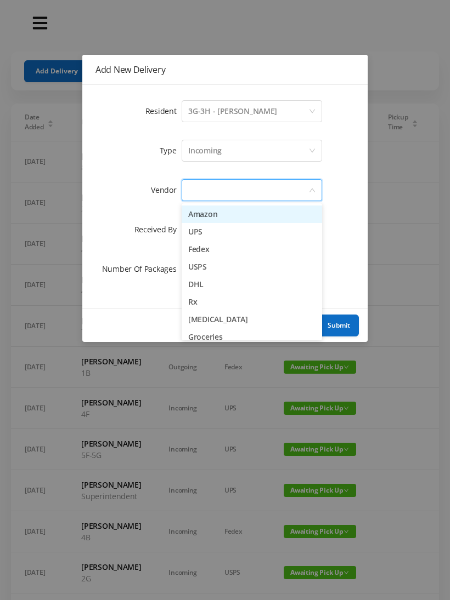
click at [227, 269] on li "USPS" at bounding box center [252, 267] width 140 height 18
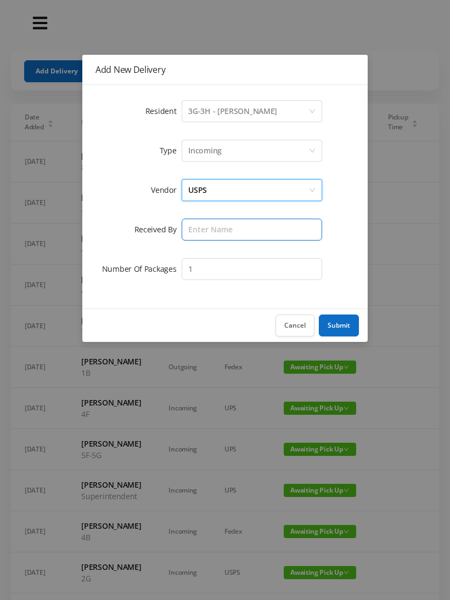
click at [211, 231] on input "text" at bounding box center [252, 230] width 140 height 22
type input "Melece"
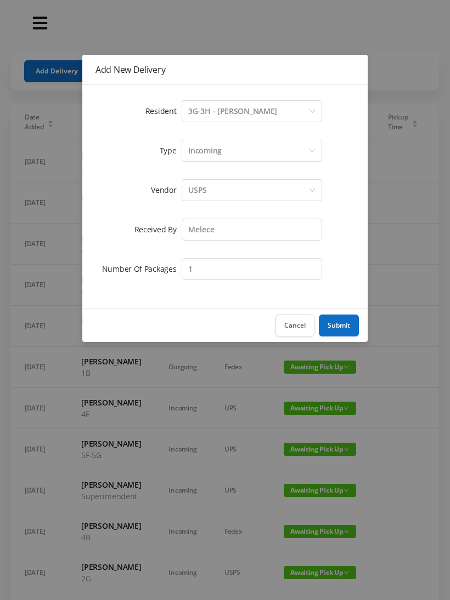
click at [347, 329] on button "Submit" at bounding box center [339, 326] width 40 height 22
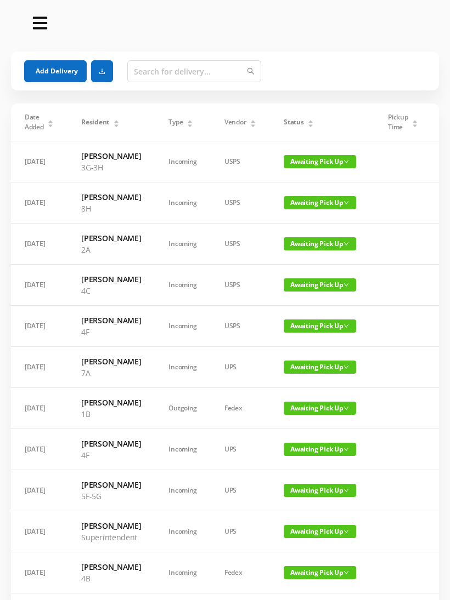
click at [63, 70] on button "Add Delivery" at bounding box center [55, 71] width 63 height 22
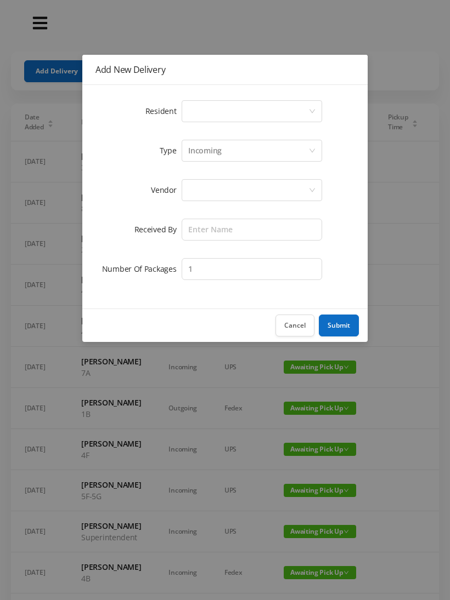
click at [291, 326] on button "Cancel" at bounding box center [294, 326] width 39 height 22
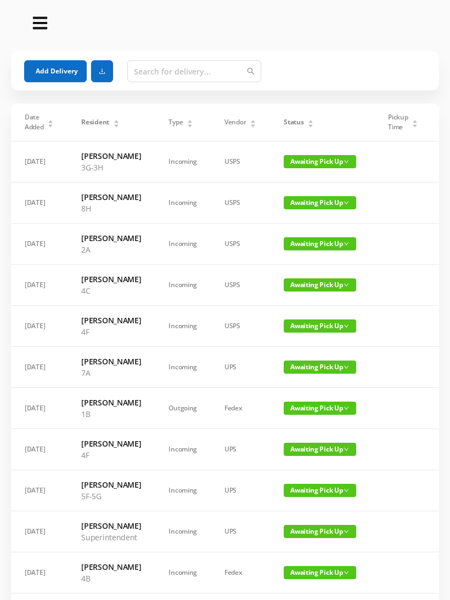
click at [64, 68] on button "Add Delivery" at bounding box center [55, 71] width 63 height 22
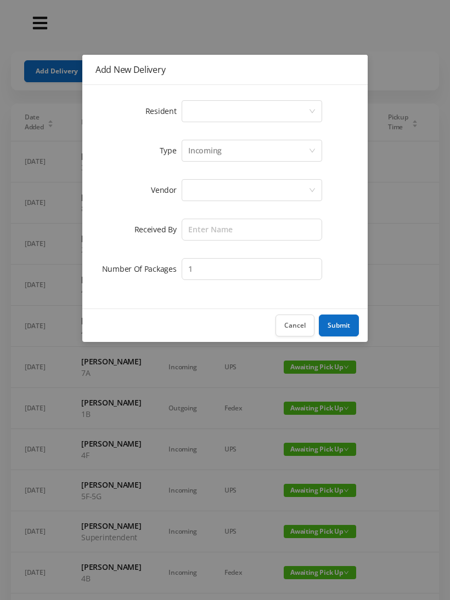
click at [220, 114] on div "Select a person" at bounding box center [248, 111] width 120 height 21
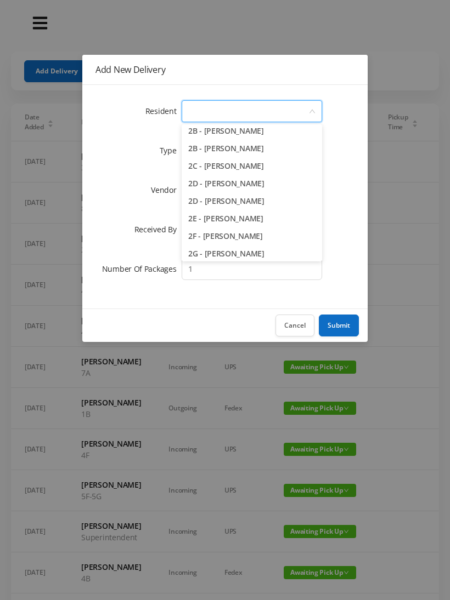
scroll to position [234, 0]
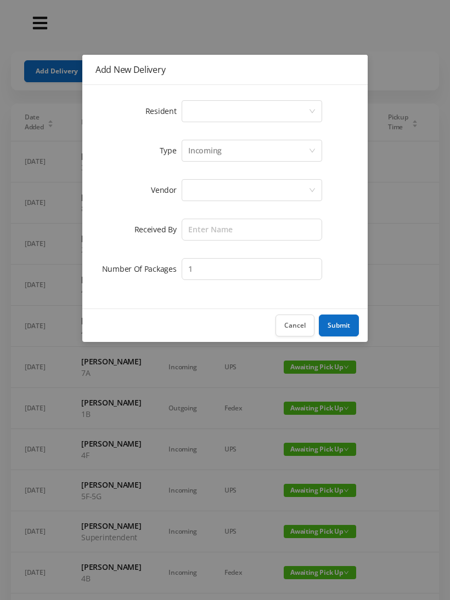
click at [201, 114] on div "Select a person" at bounding box center [248, 111] width 120 height 21
click at [198, 111] on div "Select a person" at bounding box center [248, 111] width 120 height 21
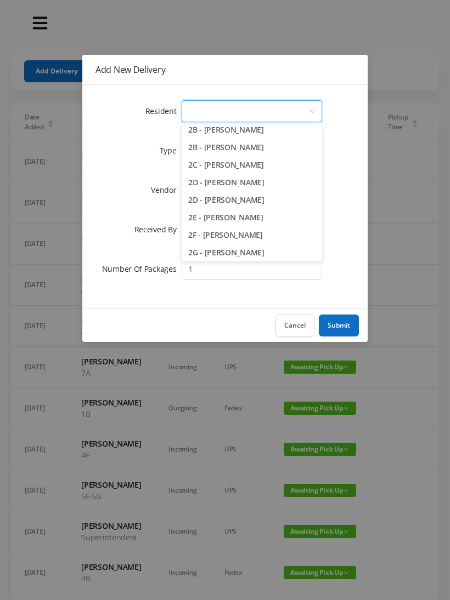
click at [293, 325] on button "Cancel" at bounding box center [294, 326] width 39 height 22
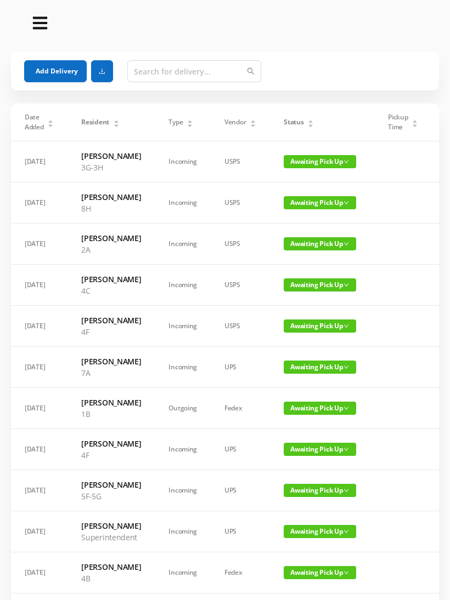
click at [61, 66] on button "Add Delivery" at bounding box center [55, 71] width 63 height 22
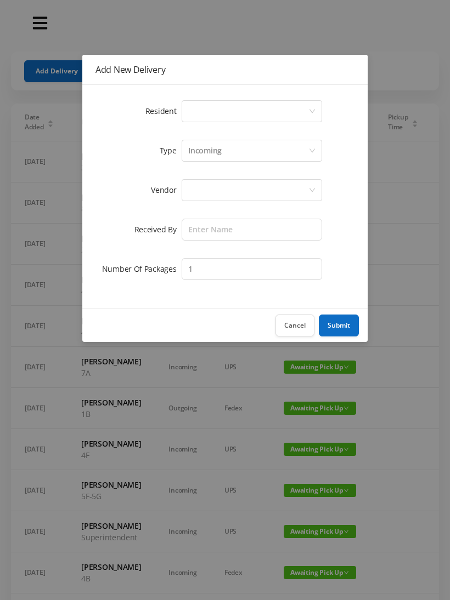
click at [231, 113] on div "Select a person" at bounding box center [248, 111] width 120 height 21
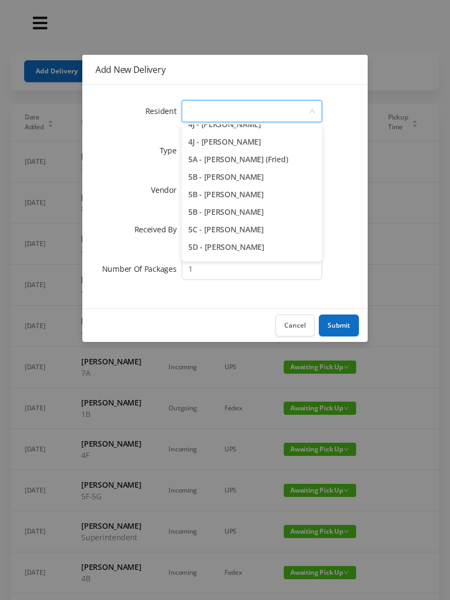
scroll to position [835, 0]
click at [293, 162] on li "5A - [PERSON_NAME] (Fried)" at bounding box center [252, 160] width 140 height 18
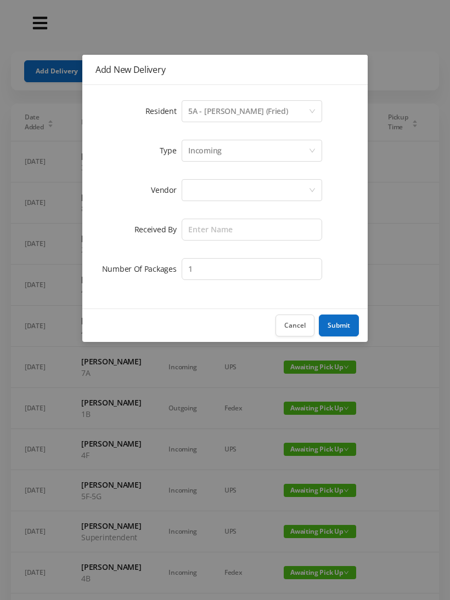
click at [216, 151] on div "Incoming" at bounding box center [204, 150] width 33 height 21
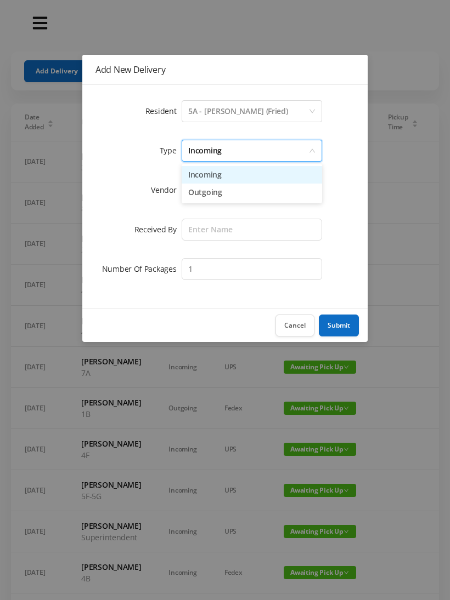
click at [208, 178] on li "Incoming" at bounding box center [252, 175] width 140 height 18
click at [203, 194] on div at bounding box center [248, 190] width 120 height 21
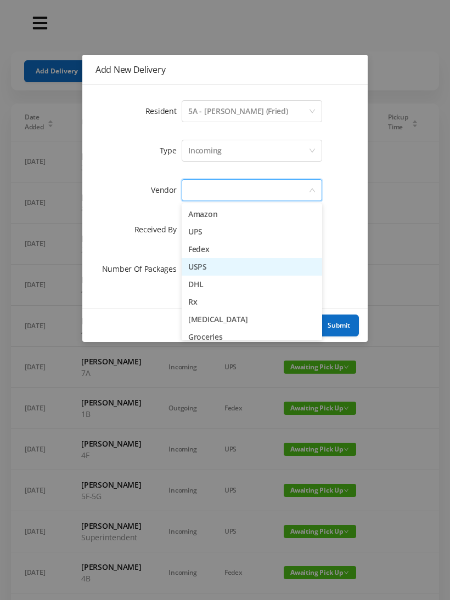
click at [226, 273] on li "USPS" at bounding box center [252, 267] width 140 height 18
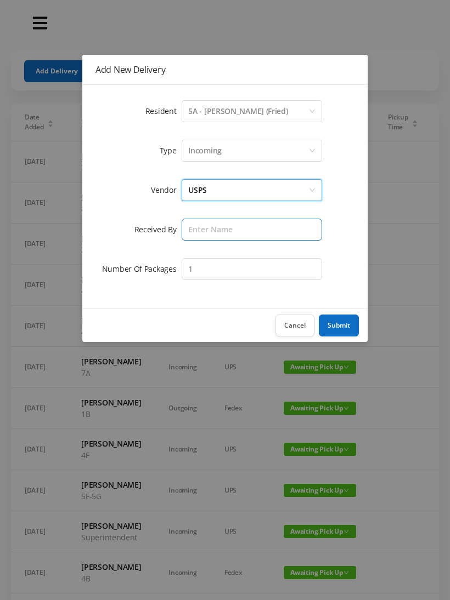
click at [217, 233] on input "text" at bounding box center [252, 230] width 140 height 22
type input "Melece"
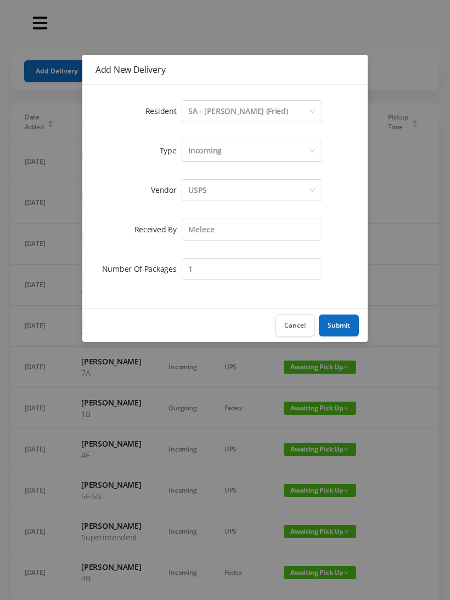
click at [350, 328] on button "Submit" at bounding box center [339, 326] width 40 height 22
